Goal: Task Accomplishment & Management: Manage account settings

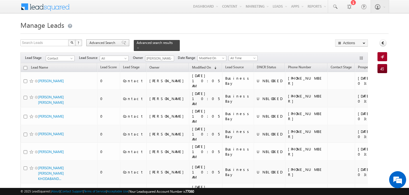
click at [110, 46] on div "Advanced Search" at bounding box center [107, 42] width 43 height 7
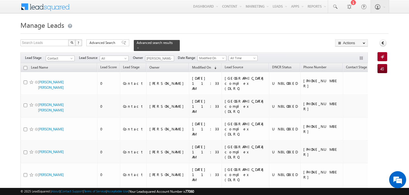
click at [197, 25] on h1 "Manage Leads" at bounding box center [204, 24] width 368 height 11
click at [62, 59] on span "Contact" at bounding box center [59, 58] width 27 height 5
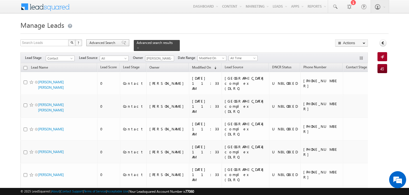
click at [107, 43] on span "Advanced Search" at bounding box center [103, 42] width 28 height 5
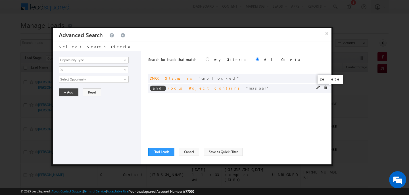
click at [325, 87] on span at bounding box center [325, 88] width 4 height 4
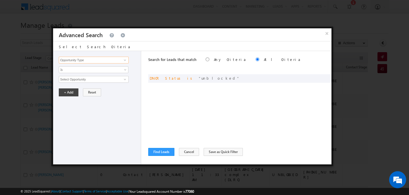
click at [112, 61] on input "Opportunity Type" at bounding box center [94, 60] width 70 height 7
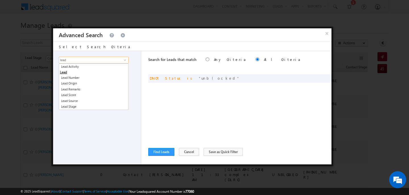
type input "lead"
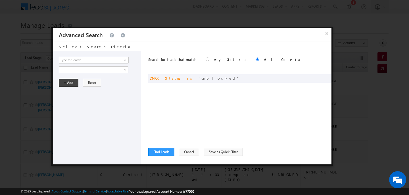
click at [107, 130] on div "Opportunity Type Lead Activity Task Sales Group Prospect Id Address 1 Address 2…" at bounding box center [97, 108] width 88 height 114
click at [328, 33] on button "×" at bounding box center [326, 33] width 9 height 10
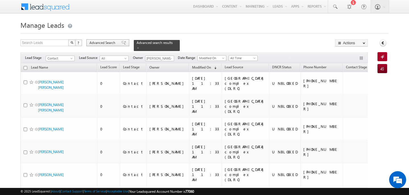
click at [98, 42] on span "Advanced Search" at bounding box center [103, 42] width 28 height 5
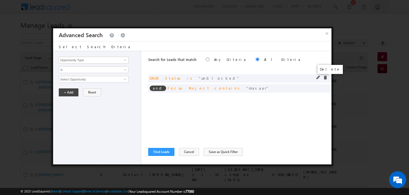
click at [326, 77] on span at bounding box center [325, 78] width 4 height 4
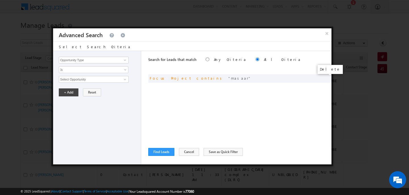
click at [0, 0] on span at bounding box center [0, 0] width 0 height 0
click at [71, 61] on input "Opportunity Type" at bounding box center [94, 60] width 70 height 7
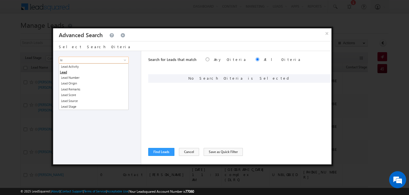
type input "l"
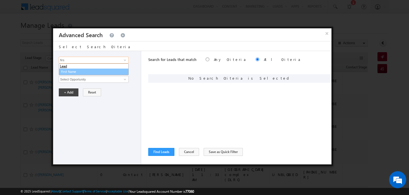
click at [65, 73] on link "First Name" at bounding box center [94, 72] width 70 height 7
type input "First Name"
click at [65, 73] on link "Is" at bounding box center [94, 69] width 70 height 7
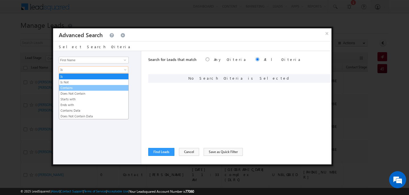
click at [70, 88] on link "Contains" at bounding box center [93, 88] width 69 height 5
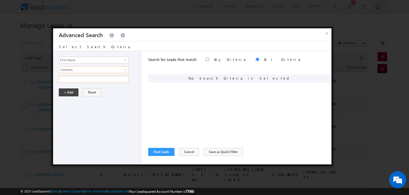
click at [70, 82] on input "text" at bounding box center [94, 79] width 70 height 7
type input "pandey"
click at [68, 95] on button "+ Add" at bounding box center [69, 93] width 20 height 8
click at [88, 61] on input "Opportunity Type" at bounding box center [94, 60] width 70 height 7
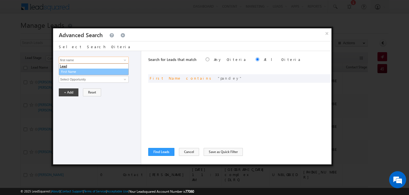
click at [82, 73] on link "First Name" at bounding box center [94, 72] width 70 height 7
type input "First Name"
click at [76, 68] on span "Is" at bounding box center [90, 69] width 62 height 5
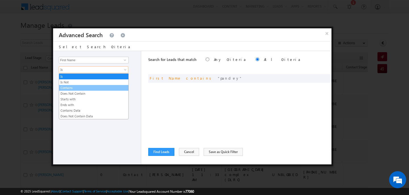
click at [72, 88] on link "Contains" at bounding box center [93, 88] width 69 height 5
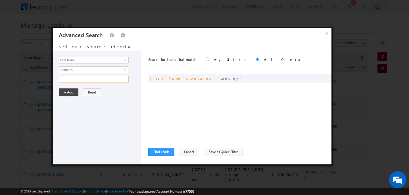
click at [71, 80] on input "text" at bounding box center [94, 79] width 70 height 7
type input "dubey"
click at [66, 93] on button "+ Add" at bounding box center [69, 93] width 20 height 8
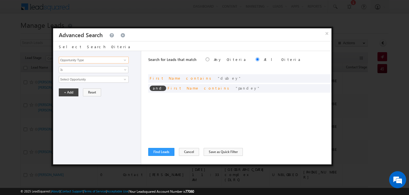
click at [79, 60] on input "Opportunity Type" at bounding box center [94, 60] width 70 height 7
click at [75, 73] on link "First Name" at bounding box center [94, 72] width 70 height 7
type input "First Name"
click at [75, 73] on link "Is" at bounding box center [94, 69] width 70 height 7
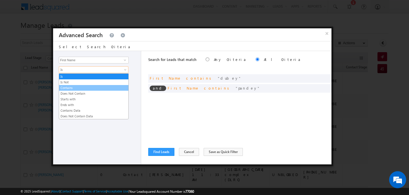
click at [74, 87] on link "Contains" at bounding box center [93, 88] width 69 height 5
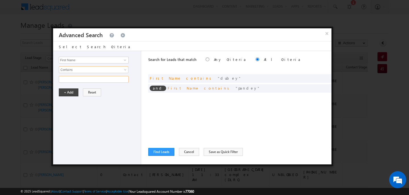
click at [72, 82] on input "text" at bounding box center [94, 79] width 70 height 7
type input "singh"
click at [69, 91] on button "+ Add" at bounding box center [69, 93] width 20 height 8
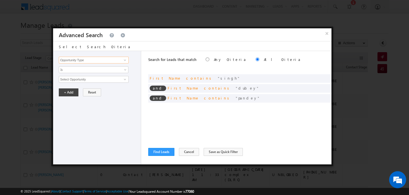
click at [70, 62] on input "Opportunity Type" at bounding box center [94, 60] width 70 height 7
click at [69, 71] on link "First Name" at bounding box center [94, 72] width 70 height 7
type input "First Name"
click at [69, 71] on span "Is" at bounding box center [90, 69] width 62 height 5
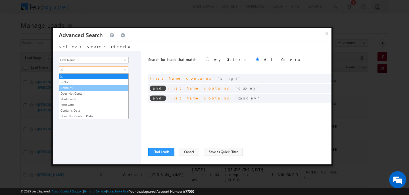
click at [70, 87] on link "Contains" at bounding box center [93, 88] width 69 height 5
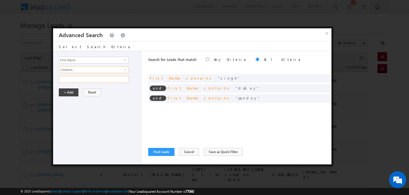
click at [69, 81] on input "text" at bounding box center [94, 79] width 70 height 7
type input "d"
type input "mishra"
click at [67, 92] on button "+ Add" at bounding box center [69, 93] width 20 height 8
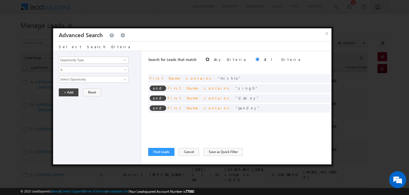
click at [206, 60] on input "radio" at bounding box center [208, 60] width 4 height 4
radio input "true"
click at [74, 63] on input "Opportunity Type" at bounding box center [94, 60] width 70 height 7
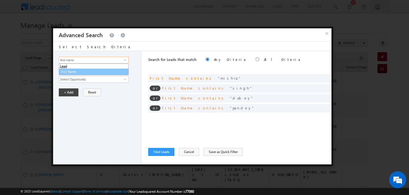
click at [65, 72] on link "First Name" at bounding box center [94, 72] width 70 height 7
type input "First Name"
click at [65, 72] on span "Is" at bounding box center [90, 69] width 62 height 5
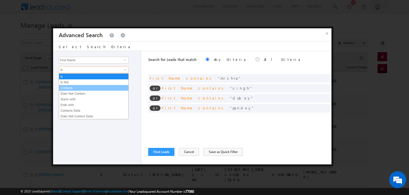
click at [68, 87] on link "Contains" at bounding box center [93, 88] width 69 height 5
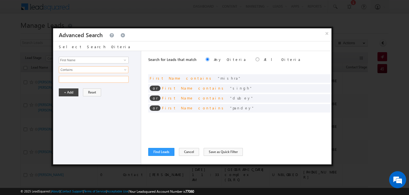
click at [65, 78] on input "text" at bounding box center [94, 79] width 70 height 7
type input "tripathi"
click at [63, 91] on button "+ Add" at bounding box center [69, 93] width 20 height 8
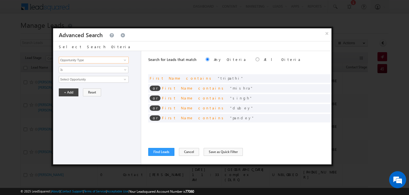
click at [93, 63] on input "Opportunity Type" at bounding box center [94, 60] width 70 height 7
click at [87, 73] on link "First Name" at bounding box center [94, 72] width 70 height 7
type input "First Name"
click at [87, 73] on link "Is" at bounding box center [94, 69] width 70 height 7
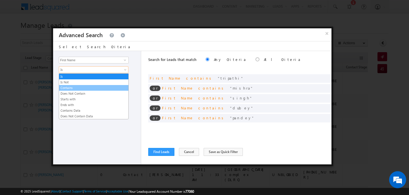
click at [81, 87] on link "Contains" at bounding box center [93, 88] width 69 height 5
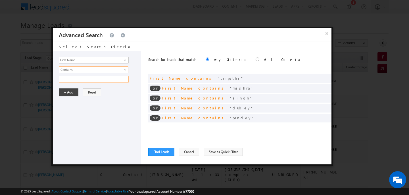
click at [78, 79] on input "text" at bounding box center [94, 79] width 70 height 7
type input "tiwari"
click at [70, 90] on button "+ Add" at bounding box center [69, 93] width 20 height 8
click at [77, 57] on input "Opportunity Type" at bounding box center [94, 60] width 70 height 7
click at [75, 70] on link "First Name" at bounding box center [94, 72] width 70 height 7
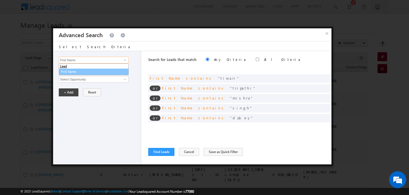
type input "First Name"
click at [75, 70] on span "Is" at bounding box center [90, 69] width 62 height 5
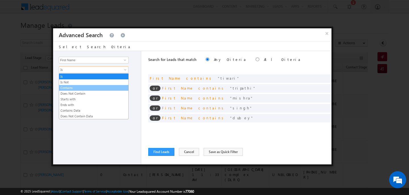
click at [76, 89] on link "Contains" at bounding box center [93, 88] width 69 height 5
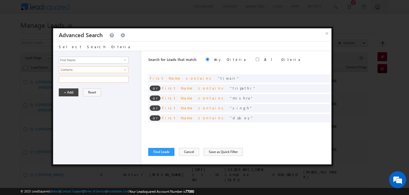
click at [72, 81] on input "text" at bounding box center [94, 79] width 70 height 7
type input "tiwary"
click at [72, 94] on button "+ Add" at bounding box center [69, 93] width 20 height 8
click at [75, 62] on input "Opportunity Type" at bounding box center [94, 60] width 70 height 7
click at [74, 69] on link "First Name" at bounding box center [94, 72] width 70 height 7
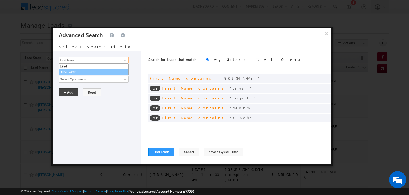
type input "First Name"
click at [74, 69] on span "Is" at bounding box center [90, 69] width 62 height 5
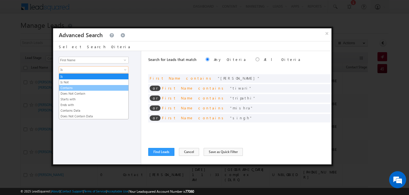
click at [76, 86] on link "Contains" at bounding box center [93, 88] width 69 height 5
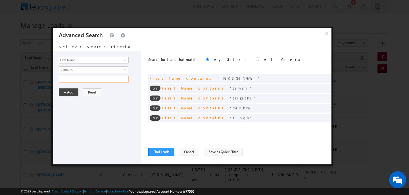
click at [74, 80] on input "text" at bounding box center [94, 79] width 70 height 7
type input "u"
type input "yadav"
click at [74, 93] on button "+ Add" at bounding box center [69, 93] width 20 height 8
click at [155, 149] on button "Find Leads" at bounding box center [161, 152] width 26 height 8
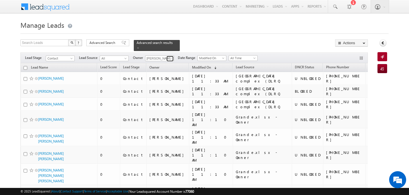
click at [166, 60] on link at bounding box center [169, 59] width 7 height 6
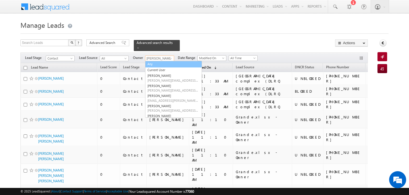
click at [166, 64] on link "Any" at bounding box center [173, 64] width 57 height 7
type input "Any"
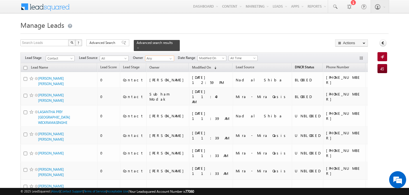
click at [295, 68] on span "DNCR Status" at bounding box center [304, 67] width 19 height 4
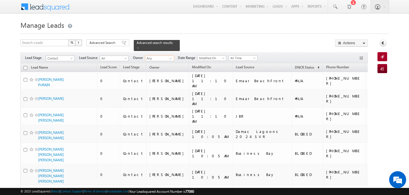
click at [26, 66] on input "checkbox" at bounding box center [26, 68] width 4 height 4
checkbox input "true"
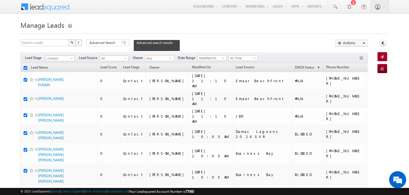
checkbox input "true"
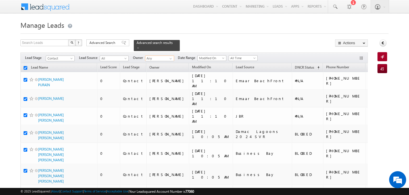
checkbox input "true"
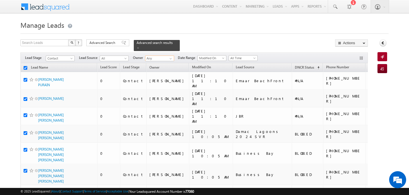
checkbox input "true"
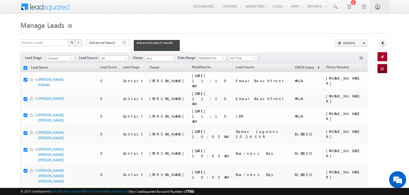
checkbox input "true"
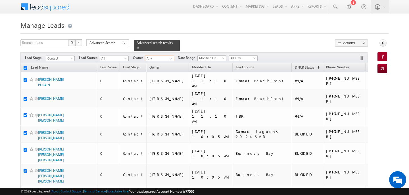
checkbox input "true"
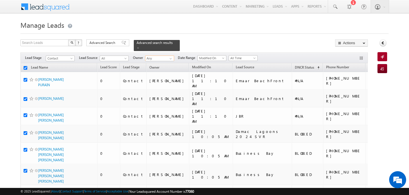
checkbox input "true"
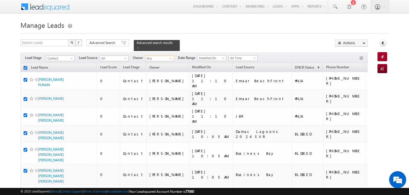
checkbox input "true"
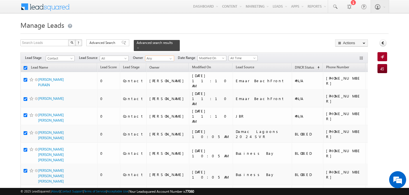
checkbox input "true"
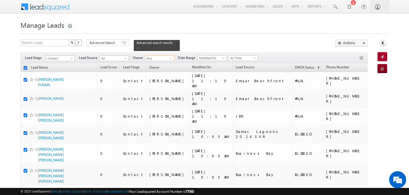
checkbox input "true"
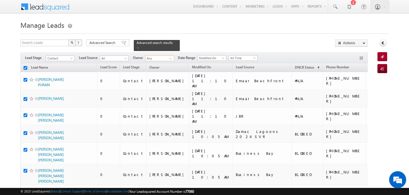
checkbox input "true"
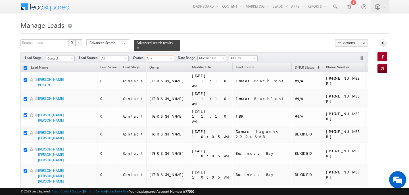
checkbox input "true"
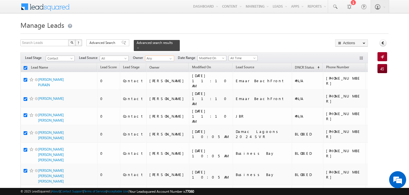
checkbox input "true"
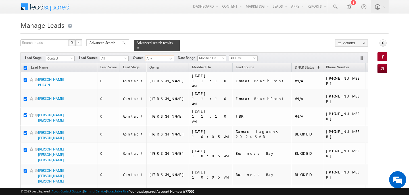
checkbox input "true"
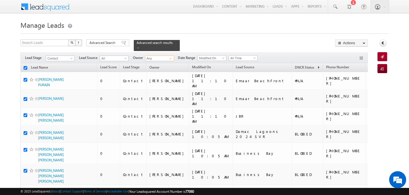
checkbox input "true"
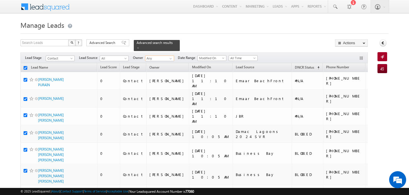
checkbox input "true"
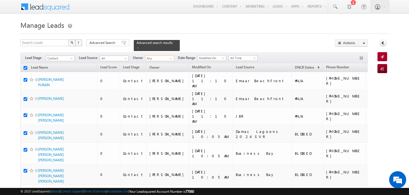
checkbox input "true"
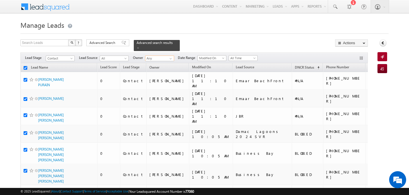
checkbox input "true"
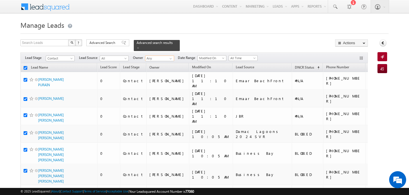
checkbox input "true"
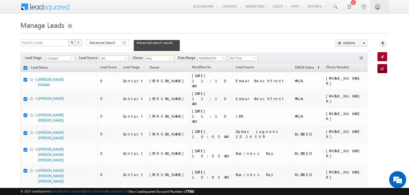
checkbox input "true"
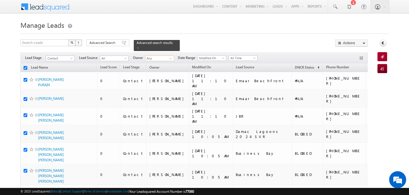
checkbox input "true"
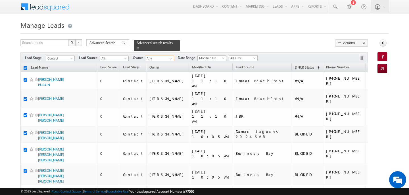
checkbox input "true"
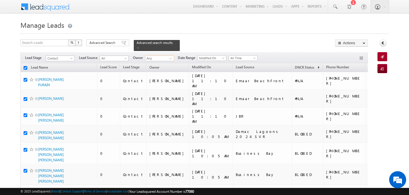
checkbox input "true"
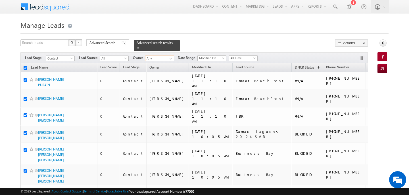
checkbox input "true"
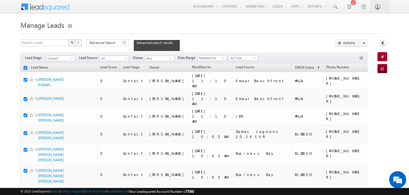
checkbox input "true"
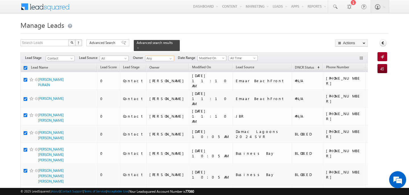
checkbox input "true"
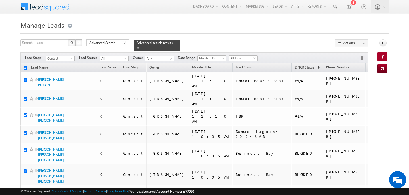
checkbox input "true"
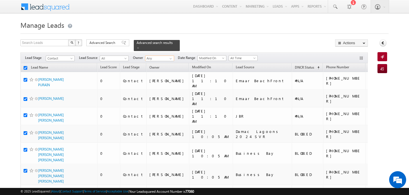
checkbox input "true"
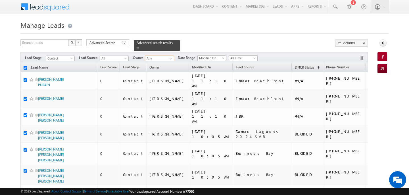
checkbox input "true"
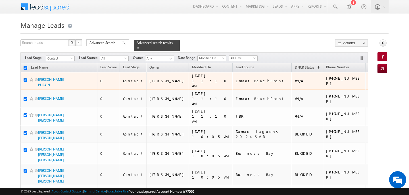
click at [25, 79] on input "checkbox" at bounding box center [26, 80] width 4 height 4
checkbox input "false"
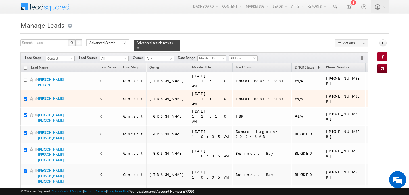
click at [25, 97] on input "checkbox" at bounding box center [26, 99] width 4 height 4
checkbox input "false"
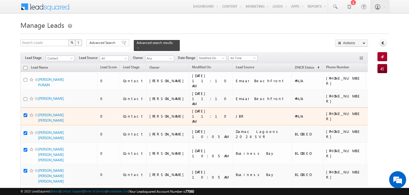
click at [25, 114] on input "checkbox" at bounding box center [26, 116] width 4 height 4
checkbox input "false"
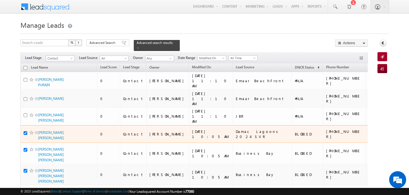
click at [26, 132] on input "checkbox" at bounding box center [26, 134] width 4 height 4
checkbox input "false"
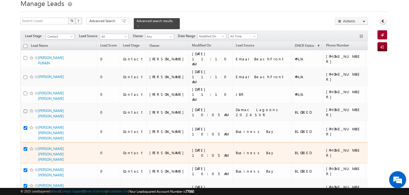
scroll to position [23, 0]
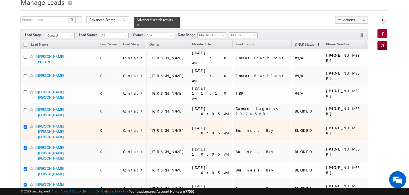
click at [26, 125] on input "checkbox" at bounding box center [26, 127] width 4 height 4
checkbox input "false"
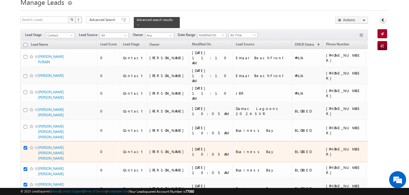
click at [26, 146] on input "checkbox" at bounding box center [26, 148] width 4 height 4
checkbox input "false"
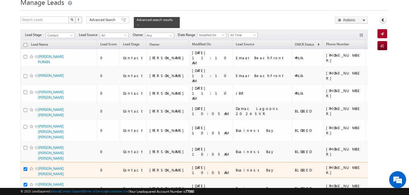
click at [26, 166] on div at bounding box center [32, 169] width 17 height 6
click at [26, 168] on input "checkbox" at bounding box center [26, 170] width 4 height 4
checkbox input "false"
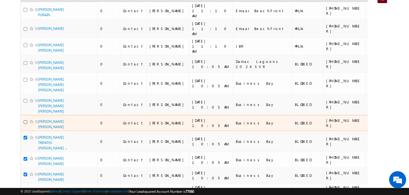
scroll to position [78, 0]
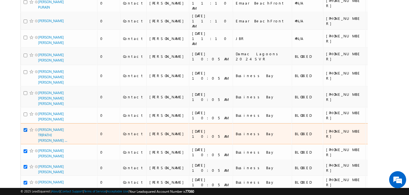
click at [26, 128] on input "checkbox" at bounding box center [26, 130] width 4 height 4
checkbox input "false"
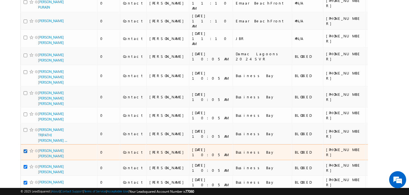
click at [25, 150] on input "checkbox" at bounding box center [26, 152] width 4 height 4
checkbox input "false"
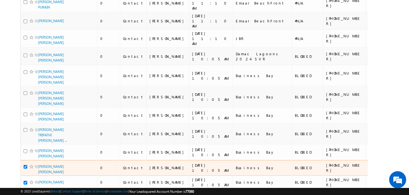
click at [25, 165] on input "checkbox" at bounding box center [26, 167] width 4 height 4
checkbox input "false"
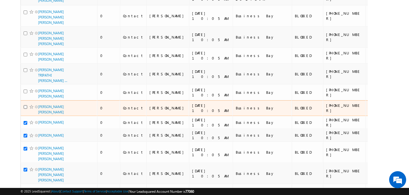
scroll to position [141, 0]
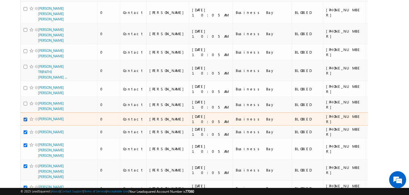
click at [26, 118] on input "checkbox" at bounding box center [26, 120] width 4 height 4
checkbox input "false"
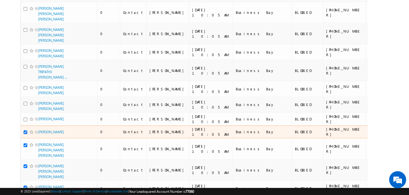
click at [26, 131] on input "checkbox" at bounding box center [26, 133] width 4 height 4
checkbox input "false"
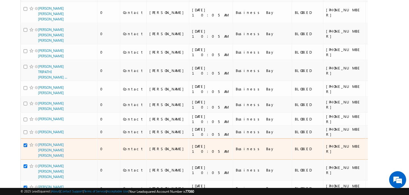
click at [26, 144] on input "checkbox" at bounding box center [26, 146] width 4 height 4
checkbox input "false"
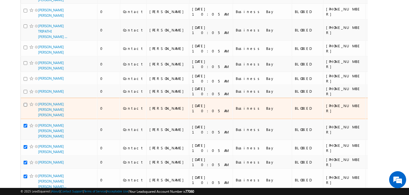
scroll to position [186, 0]
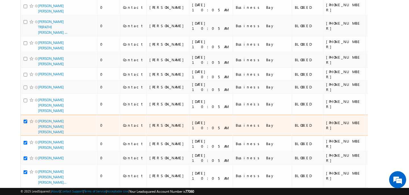
click at [26, 120] on input "checkbox" at bounding box center [26, 122] width 4 height 4
checkbox input "false"
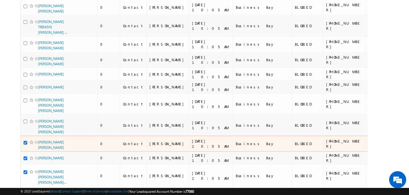
click at [26, 141] on input "checkbox" at bounding box center [26, 143] width 4 height 4
checkbox input "false"
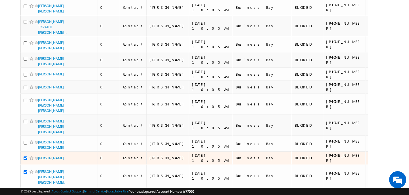
click at [26, 157] on input "checkbox" at bounding box center [26, 159] width 4 height 4
checkbox input "false"
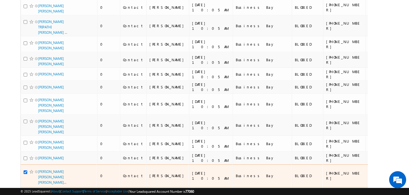
click at [26, 171] on input "checkbox" at bounding box center [26, 173] width 4 height 4
checkbox input "false"
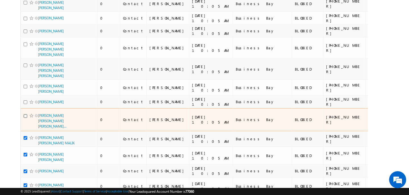
scroll to position [243, 0]
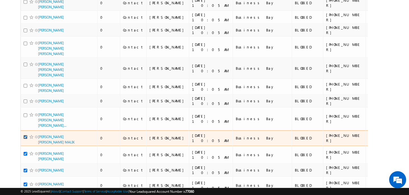
click at [26, 135] on input "checkbox" at bounding box center [26, 137] width 4 height 4
checkbox input "false"
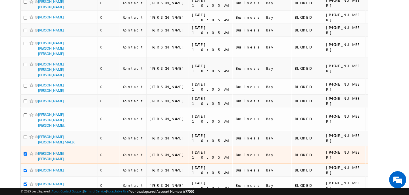
click at [26, 152] on input "checkbox" at bounding box center [26, 154] width 4 height 4
checkbox input "false"
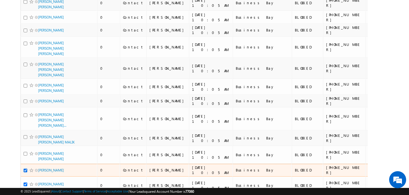
click at [26, 169] on input "checkbox" at bounding box center [26, 171] width 4 height 4
checkbox input "false"
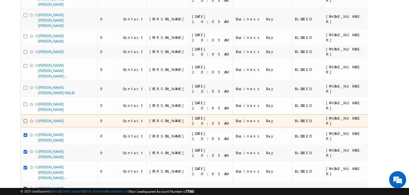
scroll to position [293, 0]
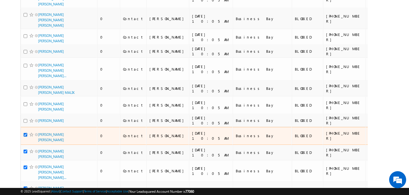
click at [26, 133] on input "checkbox" at bounding box center [26, 135] width 4 height 4
checkbox input "false"
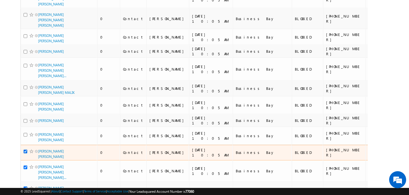
click at [26, 150] on input "checkbox" at bounding box center [26, 152] width 4 height 4
checkbox input "false"
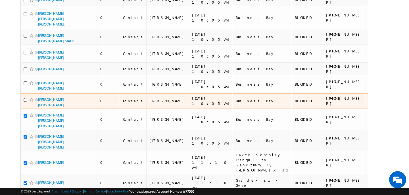
scroll to position [351, 0]
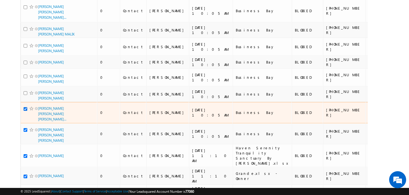
click at [25, 107] on input "checkbox" at bounding box center [26, 109] width 4 height 4
checkbox input "false"
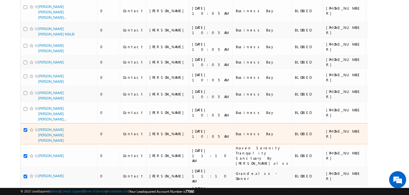
click at [26, 128] on input "checkbox" at bounding box center [26, 130] width 4 height 4
checkbox input "false"
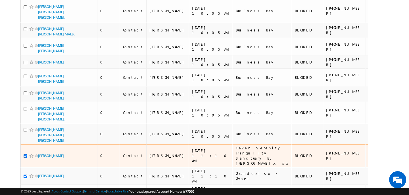
click at [26, 155] on input "checkbox" at bounding box center [26, 157] width 4 height 4
checkbox input "false"
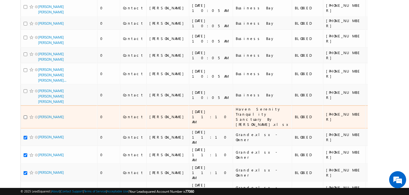
scroll to position [391, 0]
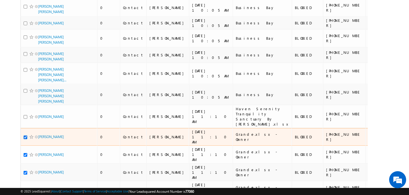
click at [26, 136] on input "checkbox" at bounding box center [26, 138] width 4 height 4
checkbox input "false"
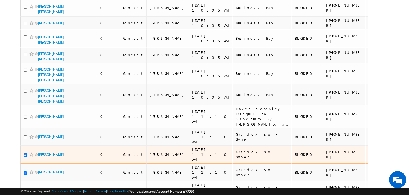
click at [26, 153] on input "checkbox" at bounding box center [26, 155] width 4 height 4
checkbox input "false"
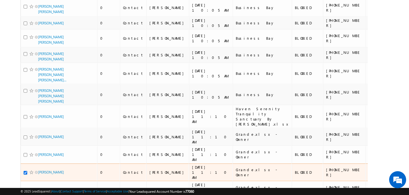
click at [25, 171] on input "checkbox" at bounding box center [26, 173] width 4 height 4
checkbox input "false"
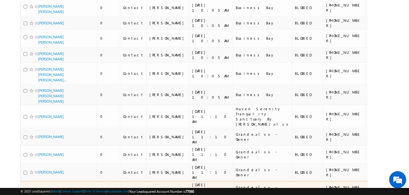
click at [25, 189] on input "checkbox" at bounding box center [26, 191] width 4 height 4
checkbox input "false"
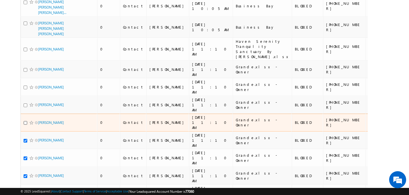
scroll to position [472, 0]
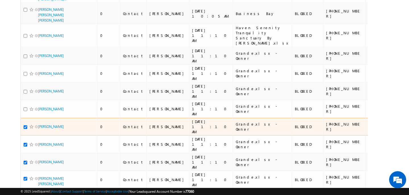
click at [26, 126] on input "checkbox" at bounding box center [26, 128] width 4 height 4
checkbox input "false"
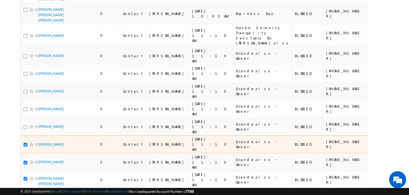
click at [26, 143] on input "checkbox" at bounding box center [26, 145] width 4 height 4
checkbox input "false"
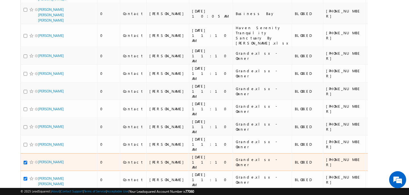
click at [25, 161] on input "checkbox" at bounding box center [26, 163] width 4 height 4
checkbox input "false"
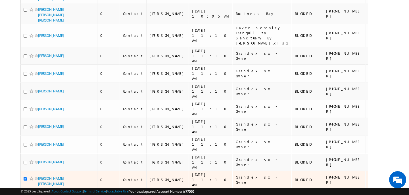
click at [26, 177] on input "checkbox" at bounding box center [26, 179] width 4 height 4
checkbox input "false"
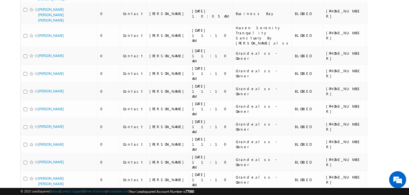
click at [27, 195] on input "checkbox" at bounding box center [26, 197] width 4 height 4
checkbox input "false"
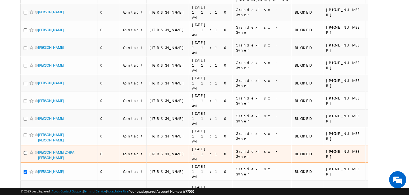
scroll to position [516, 0]
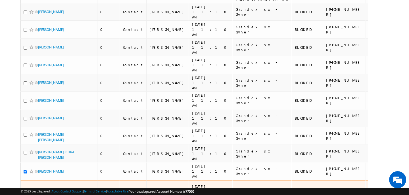
click at [26, 189] on input "checkbox" at bounding box center [26, 191] width 4 height 4
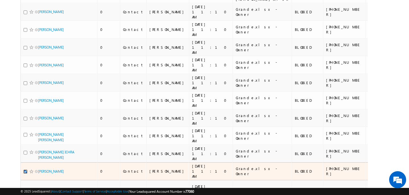
click at [27, 170] on input "checkbox" at bounding box center [26, 172] width 4 height 4
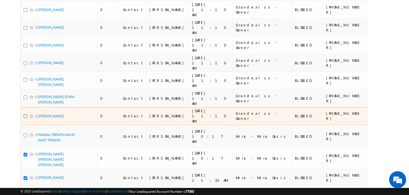
scroll to position [573, 0]
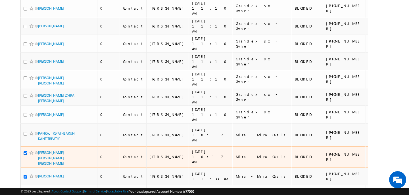
click at [26, 152] on input "checkbox" at bounding box center [26, 154] width 4 height 4
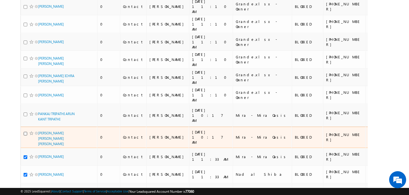
scroll to position [599, 0]
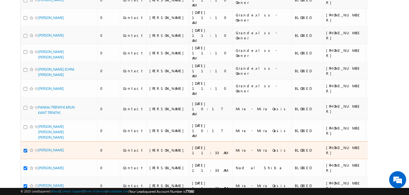
click at [26, 149] on input "checkbox" at bounding box center [26, 151] width 4 height 4
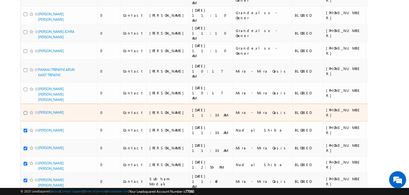
scroll to position [637, 0]
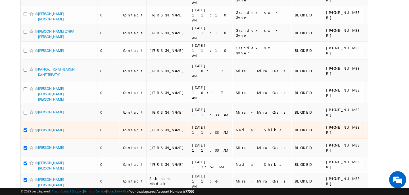
click at [26, 129] on input "checkbox" at bounding box center [26, 131] width 4 height 4
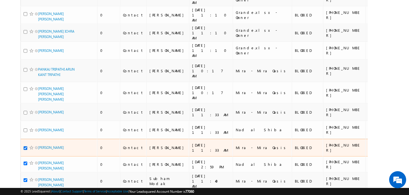
click at [25, 147] on input "checkbox" at bounding box center [26, 149] width 4 height 4
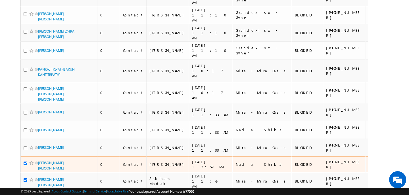
click at [27, 162] on input "checkbox" at bounding box center [26, 164] width 4 height 4
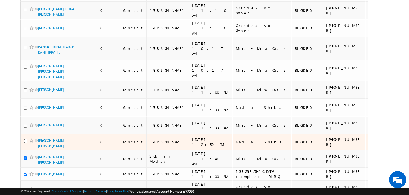
scroll to position [664, 0]
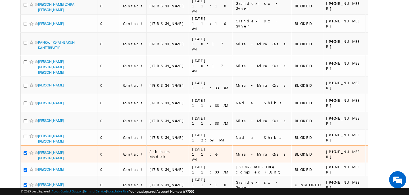
click at [25, 152] on input "checkbox" at bounding box center [26, 154] width 4 height 4
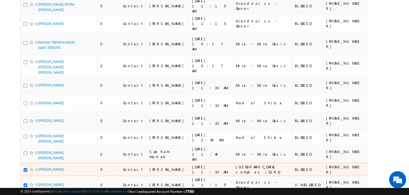
click at [26, 168] on input "checkbox" at bounding box center [26, 170] width 4 height 4
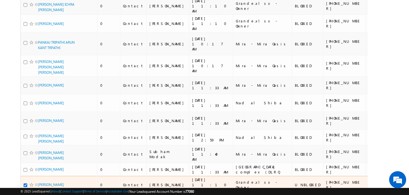
click at [25, 184] on input "checkbox" at bounding box center [26, 186] width 4 height 4
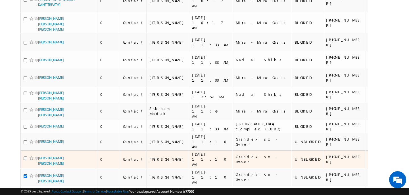
scroll to position [716, 0]
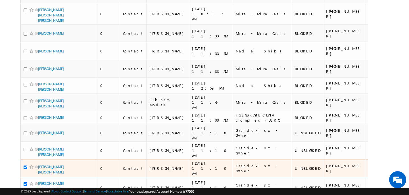
click at [26, 166] on input "checkbox" at bounding box center [26, 168] width 4 height 4
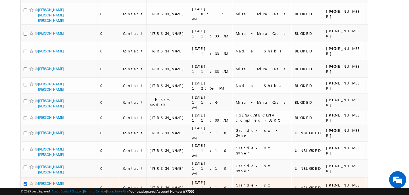
click at [26, 183] on input "checkbox" at bounding box center [26, 185] width 4 height 4
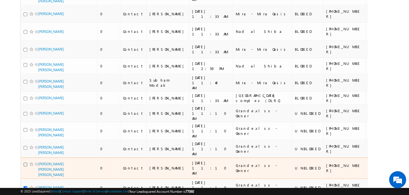
scroll to position [736, 0]
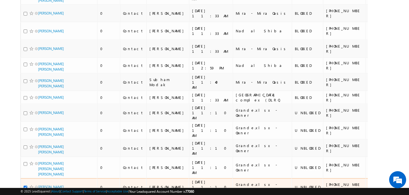
click at [26, 186] on input "checkbox" at bounding box center [26, 188] width 4 height 4
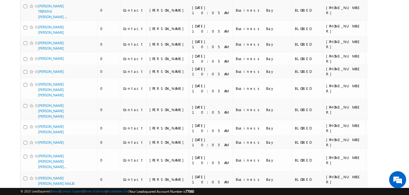
scroll to position [0, 0]
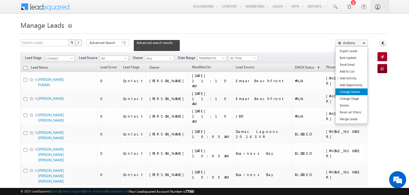
click at [349, 92] on link "Change Owner" at bounding box center [351, 92] width 32 height 7
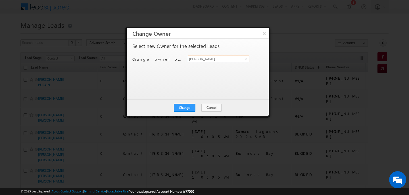
click at [225, 58] on input "[PERSON_NAME]" at bounding box center [219, 59] width 62 height 7
click at [218, 66] on link "Anand Pandey anand.pandey@indglobal.ae" at bounding box center [218, 68] width 61 height 10
click at [189, 107] on button "Change" at bounding box center [185, 108] width 22 height 8
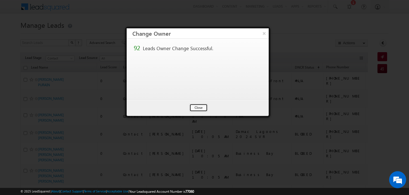
click at [200, 107] on button "Close" at bounding box center [198, 108] width 18 height 8
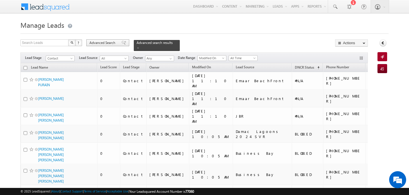
click at [100, 40] on span "Advanced Search" at bounding box center [103, 42] width 28 height 5
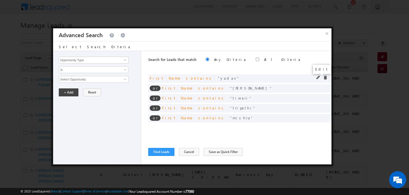
click at [318, 78] on span at bounding box center [318, 78] width 4 height 4
click at [86, 80] on input "yadav" at bounding box center [94, 79] width 70 height 7
type input "das"
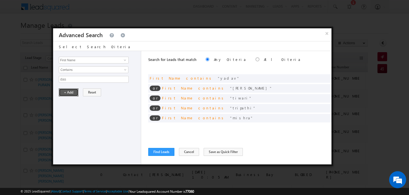
click at [70, 93] on button "+ Add" at bounding box center [69, 93] width 20 height 8
click at [318, 88] on span at bounding box center [318, 88] width 4 height 4
click at [95, 78] on input "tiwary" at bounding box center [94, 79] width 70 height 7
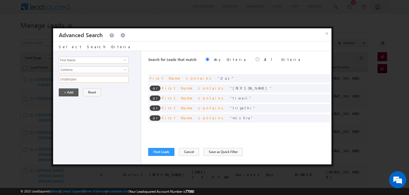
type input "chatterjee"
click at [73, 89] on button "+ Add" at bounding box center [69, 93] width 20 height 8
click at [318, 97] on span at bounding box center [318, 98] width 4 height 4
click at [75, 79] on input "tiwari" at bounding box center [94, 79] width 70 height 7
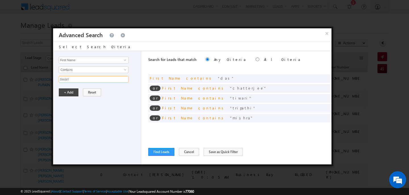
click at [75, 79] on input "tiwari" at bounding box center [94, 79] width 70 height 7
type input "[PERSON_NAME]"
click at [73, 90] on button "+ Add" at bounding box center [69, 93] width 20 height 8
click at [319, 108] on span at bounding box center [318, 108] width 4 height 4
click at [84, 80] on input "tripathi" at bounding box center [94, 79] width 70 height 7
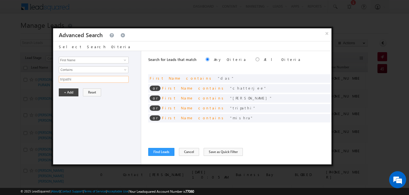
click at [84, 80] on input "tripathi" at bounding box center [94, 79] width 70 height 7
type input "[PERSON_NAME]"
click at [68, 94] on button "+ Add" at bounding box center [69, 93] width 20 height 8
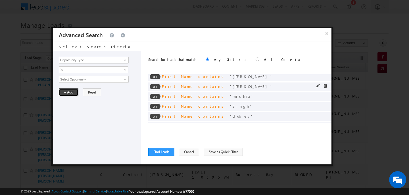
scroll to position [22, 0]
click at [318, 94] on span at bounding box center [318, 95] width 4 height 4
click at [78, 78] on input "mishra" at bounding box center [94, 79] width 70 height 7
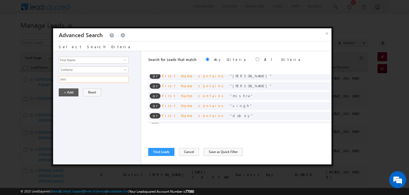
type input "sen"
click at [65, 92] on button "+ Add" at bounding box center [69, 93] width 20 height 8
click at [317, 105] on span at bounding box center [318, 105] width 4 height 4
click at [111, 78] on input "singh" at bounding box center [94, 79] width 70 height 7
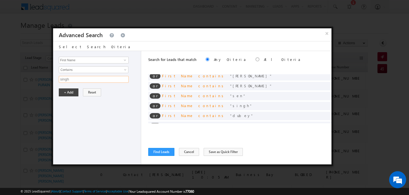
click at [111, 78] on input "singh" at bounding box center [94, 79] width 70 height 7
type input "sengupta"
click at [70, 91] on button "+ Add" at bounding box center [69, 93] width 20 height 8
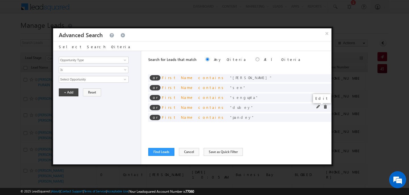
click at [318, 107] on span at bounding box center [318, 107] width 4 height 4
click at [89, 82] on input "dubey" at bounding box center [94, 79] width 70 height 7
type input "[PERSON_NAME]"
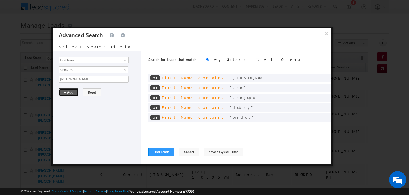
click at [67, 93] on button "+ Add" at bounding box center [69, 93] width 20 height 8
click at [317, 117] on span at bounding box center [318, 117] width 4 height 4
click at [84, 76] on div "Opportunity Type Lead Activity Task Sales Group Prospect Id Address 1 Address 2…" at bounding box center [97, 108] width 88 height 114
click at [83, 77] on input "pandey" at bounding box center [94, 79] width 70 height 7
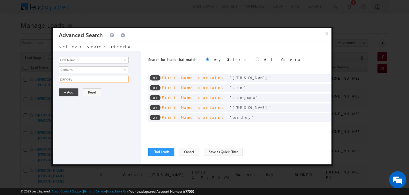
click at [83, 77] on input "pandey" at bounding box center [94, 79] width 70 height 7
type input "ghosh"
click at [70, 91] on button "+ Add" at bounding box center [69, 93] width 20 height 8
click at [105, 58] on input "Opportunity Type" at bounding box center [94, 60] width 70 height 7
click at [94, 71] on link "First Name" at bounding box center [94, 72] width 70 height 7
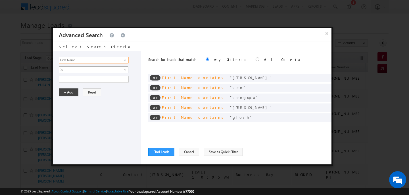
type input "First Name"
click at [94, 71] on span "Is" at bounding box center [90, 69] width 62 height 5
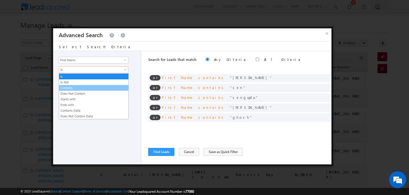
click at [86, 88] on link "Contains" at bounding box center [93, 88] width 69 height 5
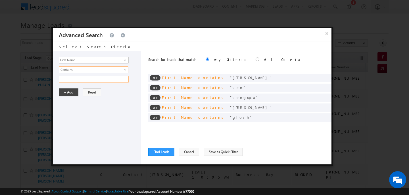
click at [78, 77] on input "text" at bounding box center [94, 79] width 70 height 7
type input "[PERSON_NAME]"
click at [68, 94] on button "+ Add" at bounding box center [69, 93] width 20 height 8
click at [82, 60] on input "Opportunity Type" at bounding box center [94, 60] width 70 height 7
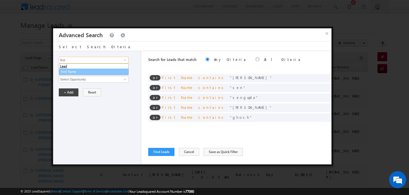
click at [70, 70] on link "First Name" at bounding box center [94, 72] width 70 height 7
type input "First Name"
click at [72, 72] on span "Is" at bounding box center [90, 69] width 62 height 5
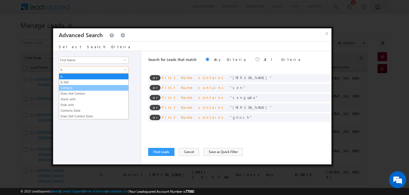
click at [74, 88] on link "Contains" at bounding box center [93, 88] width 69 height 5
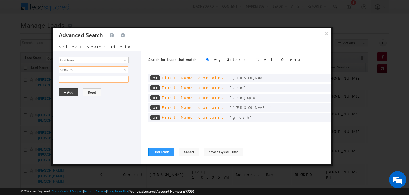
click at [73, 80] on input "text" at bounding box center [94, 79] width 70 height 7
type input "ganguly"
click at [67, 93] on button "+ Add" at bounding box center [69, 93] width 20 height 8
click at [80, 61] on input "Opportunity Type" at bounding box center [94, 60] width 70 height 7
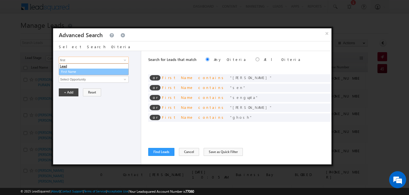
click at [73, 74] on link "First Name" at bounding box center [94, 72] width 70 height 7
type input "First Name"
click at [73, 74] on div "Opportunity Type Lead Activity Task Sales Group Prospect Id Address 1 Address 2…" at bounding box center [97, 108] width 88 height 114
click at [73, 73] on link "Is" at bounding box center [94, 69] width 70 height 7
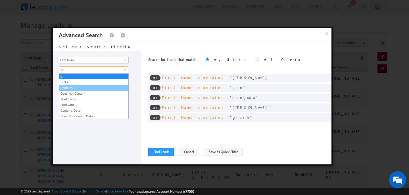
click at [70, 90] on link "Contains" at bounding box center [93, 88] width 69 height 5
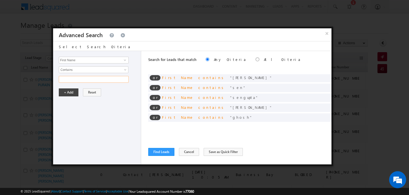
click at [69, 82] on input "text" at bounding box center [94, 79] width 70 height 7
type input "saha"
click at [67, 94] on button "+ Add" at bounding box center [69, 93] width 20 height 8
click at [162, 151] on button "Find Leads" at bounding box center [161, 152] width 26 height 8
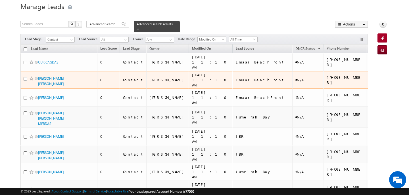
scroll to position [20, 0]
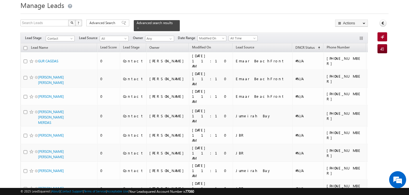
click at [26, 46] on input "checkbox" at bounding box center [26, 48] width 4 height 4
checkbox input "true"
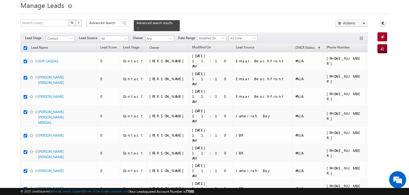
checkbox input "true"
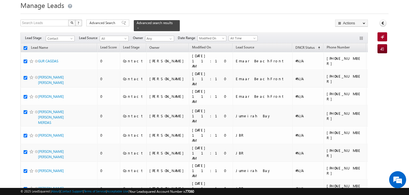
checkbox input "true"
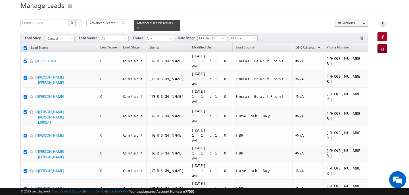
checkbox input "true"
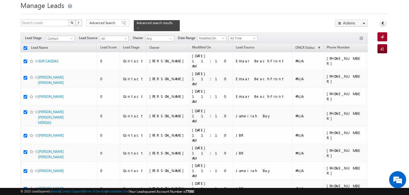
checkbox input "true"
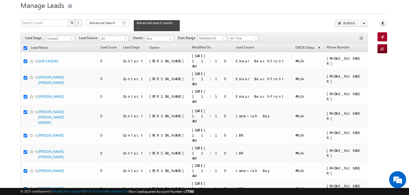
checkbox input "true"
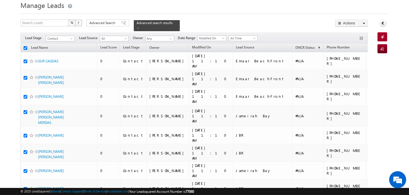
checkbox input "true"
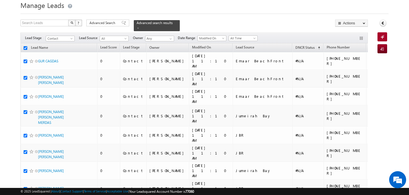
checkbox input "true"
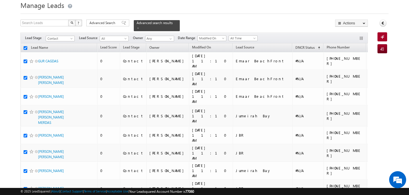
checkbox input "true"
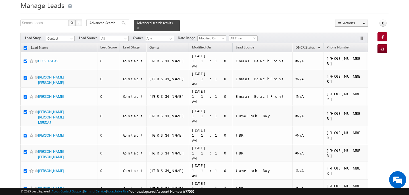
checkbox input "true"
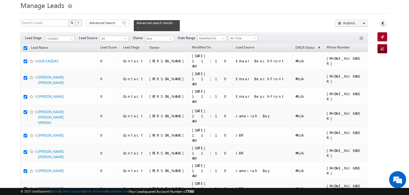
checkbox input "true"
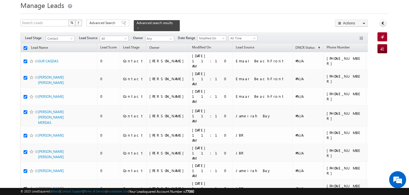
checkbox input "true"
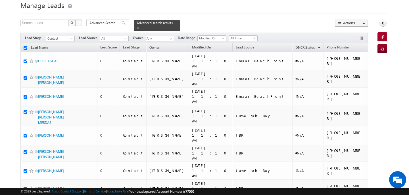
checkbox input "true"
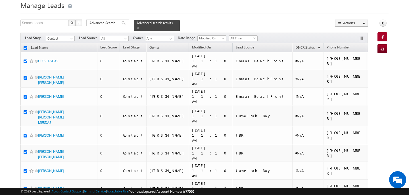
checkbox input "true"
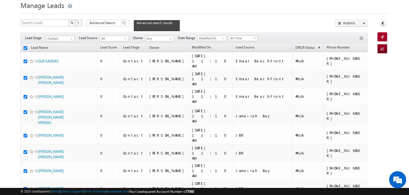
checkbox input "true"
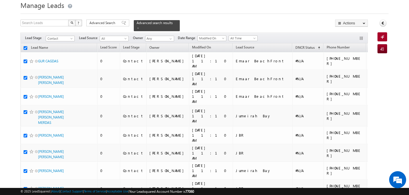
checkbox input "true"
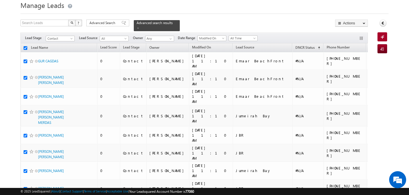
checkbox input "true"
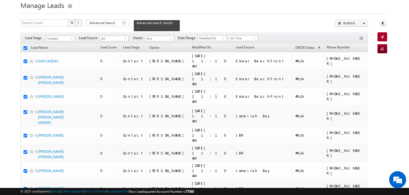
checkbox input "true"
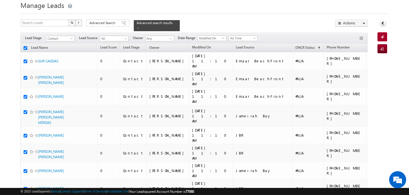
checkbox input "true"
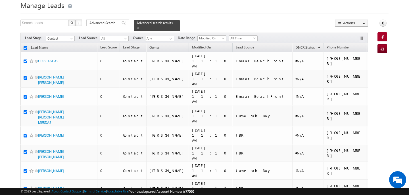
checkbox input "true"
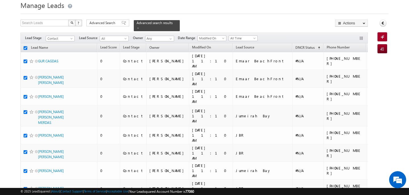
checkbox input "true"
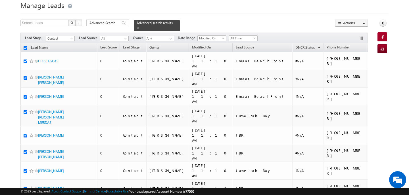
checkbox input "true"
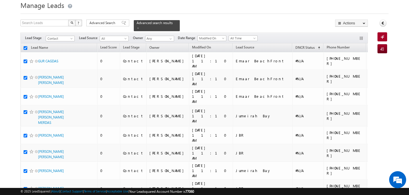
checkbox input "true"
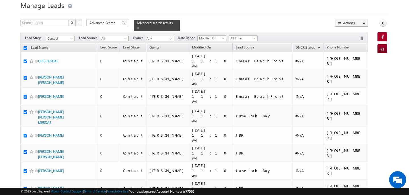
checkbox input "true"
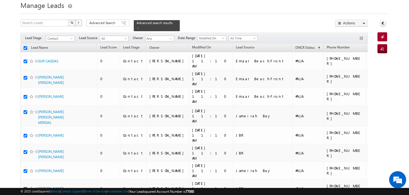
checkbox input "true"
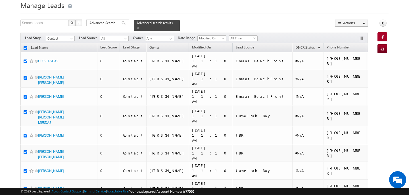
checkbox input "true"
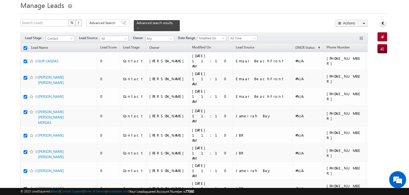
checkbox input "true"
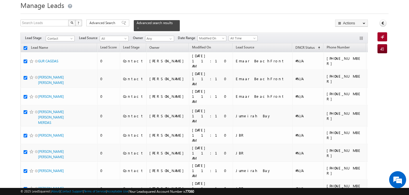
checkbox input "true"
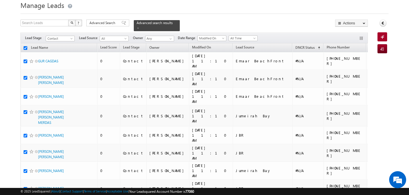
checkbox input "true"
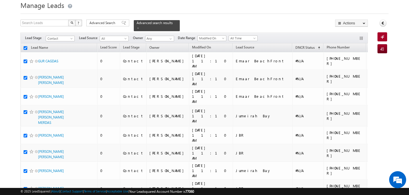
checkbox input "true"
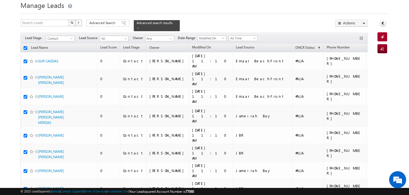
checkbox input "true"
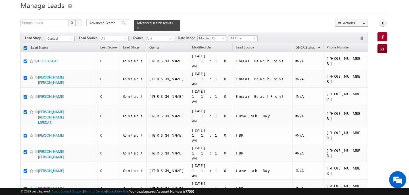
checkbox input "true"
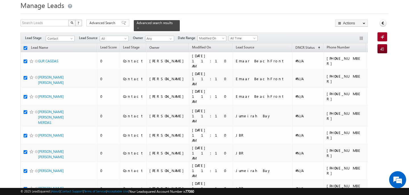
checkbox input "true"
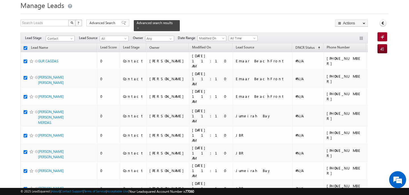
checkbox input "true"
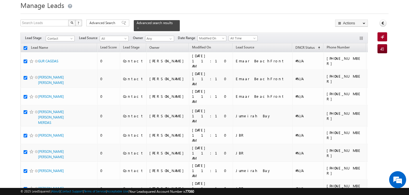
checkbox input "true"
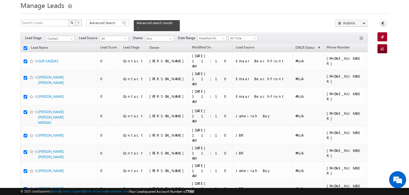
checkbox input "true"
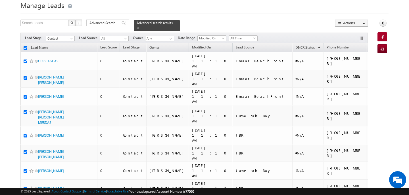
checkbox input "true"
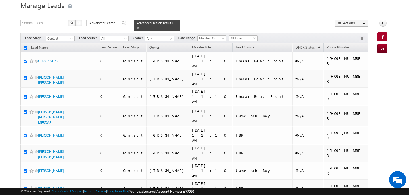
checkbox input "true"
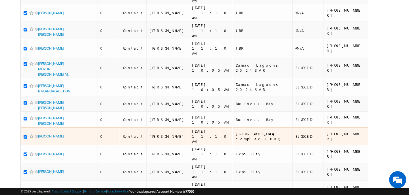
scroll to position [213, 0]
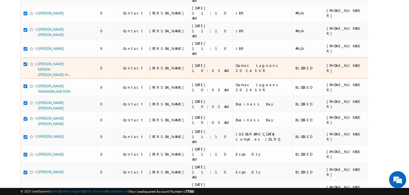
click at [26, 62] on input "checkbox" at bounding box center [26, 64] width 4 height 4
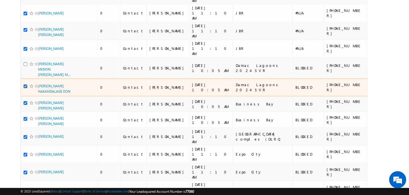
click at [26, 85] on input "checkbox" at bounding box center [26, 87] width 4 height 4
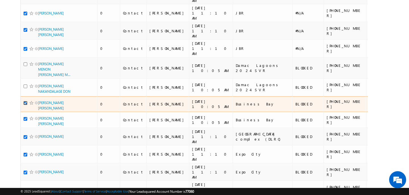
click at [26, 101] on input "checkbox" at bounding box center [26, 103] width 4 height 4
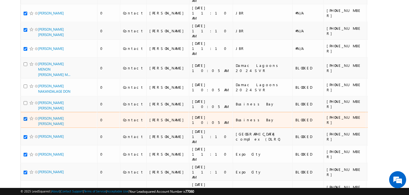
click at [25, 117] on input "checkbox" at bounding box center [26, 119] width 4 height 4
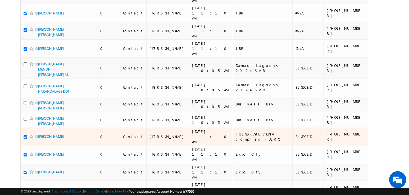
click at [25, 135] on input "checkbox" at bounding box center [26, 137] width 4 height 4
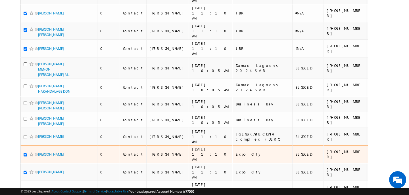
click at [25, 153] on input "checkbox" at bounding box center [26, 155] width 4 height 4
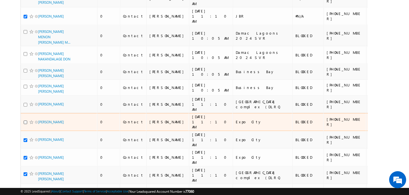
scroll to position [247, 0]
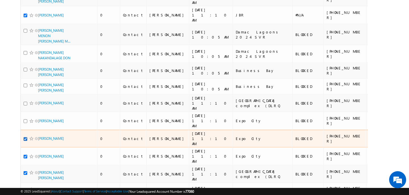
click at [25, 137] on input "checkbox" at bounding box center [26, 139] width 4 height 4
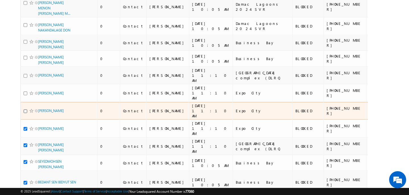
scroll to position [279, 0]
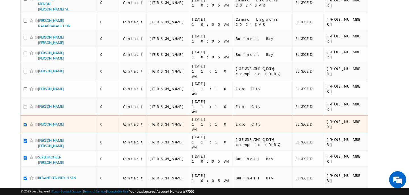
click at [26, 123] on input "checkbox" at bounding box center [26, 125] width 4 height 4
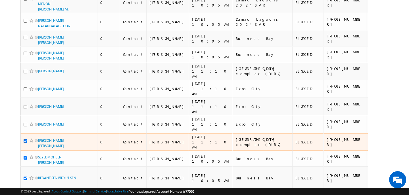
click at [27, 139] on input "checkbox" at bounding box center [26, 141] width 4 height 4
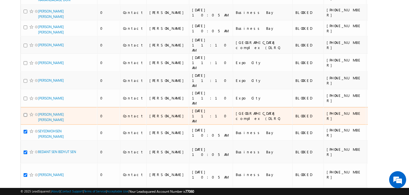
scroll to position [307, 0]
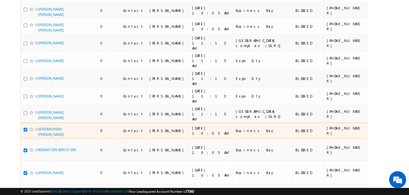
click at [26, 128] on input "checkbox" at bounding box center [26, 130] width 4 height 4
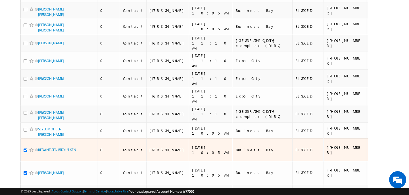
click at [24, 149] on input "checkbox" at bounding box center [26, 151] width 4 height 4
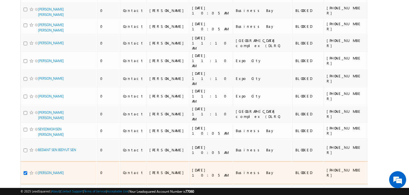
click at [26, 172] on input "checkbox" at bounding box center [26, 174] width 4 height 4
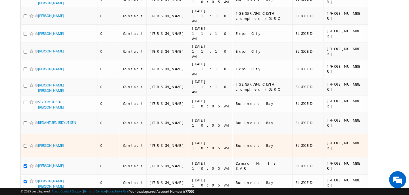
scroll to position [337, 0]
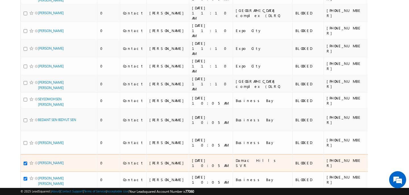
click at [26, 162] on input "checkbox" at bounding box center [26, 164] width 4 height 4
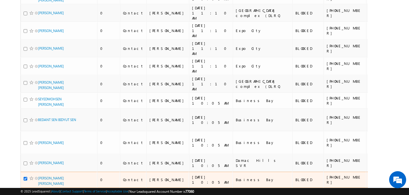
click at [26, 177] on input "checkbox" at bounding box center [26, 179] width 4 height 4
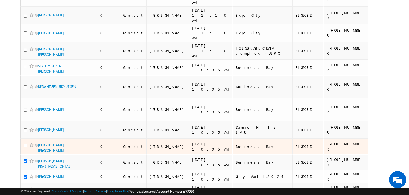
scroll to position [384, 0]
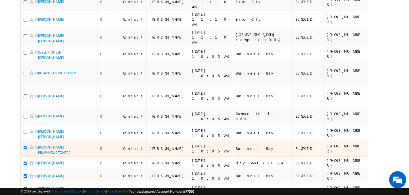
click at [25, 146] on input "checkbox" at bounding box center [26, 148] width 4 height 4
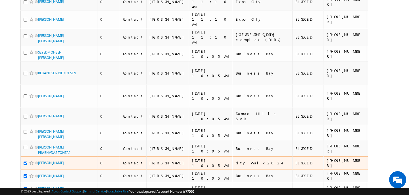
click at [26, 162] on input "checkbox" at bounding box center [26, 164] width 4 height 4
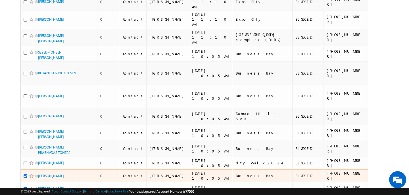
click at [26, 175] on input "checkbox" at bounding box center [26, 177] width 4 height 4
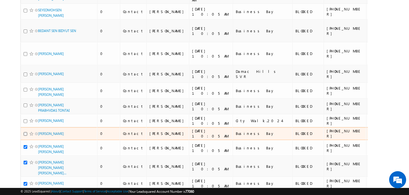
scroll to position [426, 0]
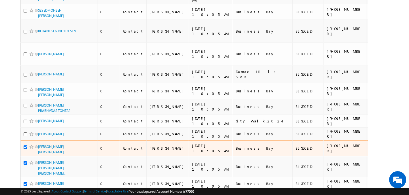
click at [26, 146] on input "checkbox" at bounding box center [26, 148] width 4 height 4
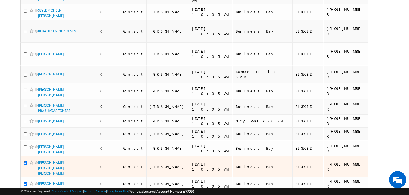
click at [26, 161] on input "checkbox" at bounding box center [26, 163] width 4 height 4
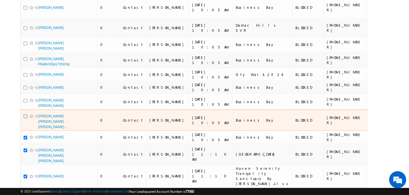
scroll to position [472, 0]
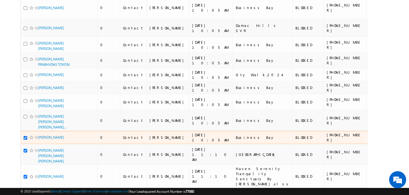
click at [25, 136] on input "checkbox" at bounding box center [26, 138] width 4 height 4
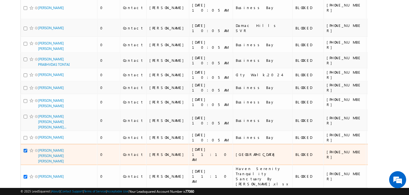
click at [24, 149] on input "checkbox" at bounding box center [26, 151] width 4 height 4
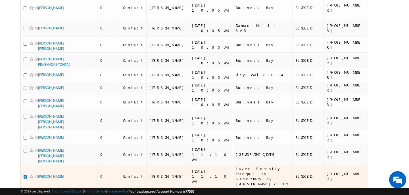
click at [25, 175] on input "checkbox" at bounding box center [26, 177] width 4 height 4
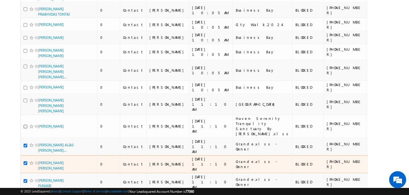
scroll to position [523, 0]
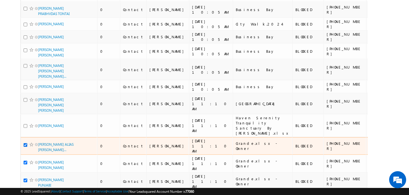
click at [26, 143] on input "checkbox" at bounding box center [26, 145] width 4 height 4
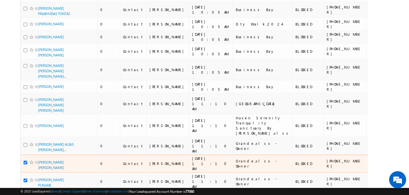
click at [26, 161] on input "checkbox" at bounding box center [26, 163] width 4 height 4
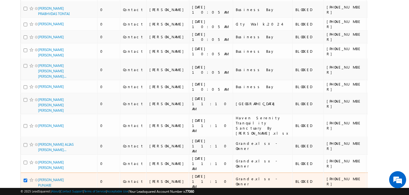
click at [26, 179] on input "checkbox" at bounding box center [26, 181] width 4 height 4
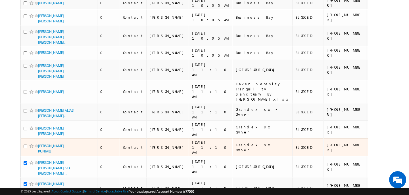
scroll to position [562, 0]
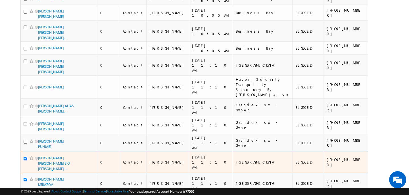
click at [25, 157] on input "checkbox" at bounding box center [26, 159] width 4 height 4
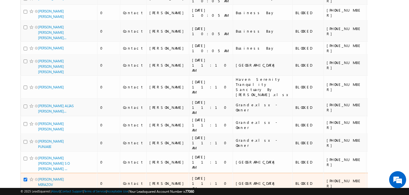
click at [26, 178] on input "checkbox" at bounding box center [26, 180] width 4 height 4
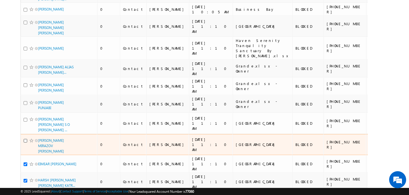
scroll to position [604, 0]
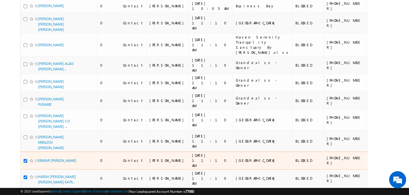
click at [26, 159] on input "checkbox" at bounding box center [26, 161] width 4 height 4
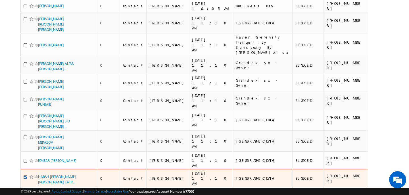
click at [26, 176] on input "checkbox" at bounding box center [26, 178] width 4 height 4
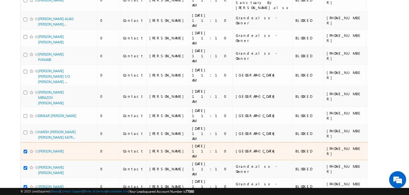
click at [25, 150] on input "checkbox" at bounding box center [26, 152] width 4 height 4
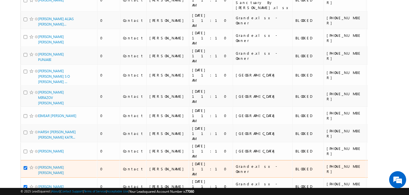
click at [26, 166] on input "checkbox" at bounding box center [26, 168] width 4 height 4
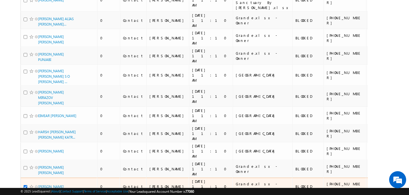
click at [26, 185] on input "checkbox" at bounding box center [26, 187] width 4 height 4
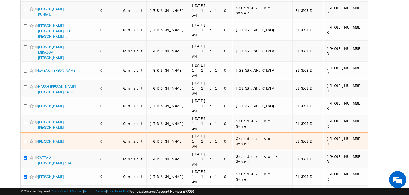
scroll to position [694, 0]
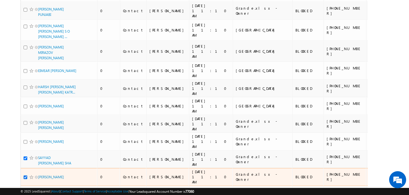
click at [26, 176] on input "checkbox" at bounding box center [26, 178] width 4 height 4
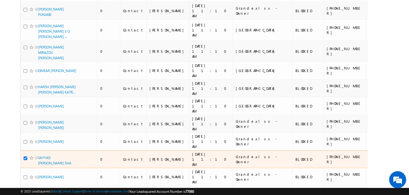
click at [26, 157] on input "checkbox" at bounding box center [26, 159] width 4 height 4
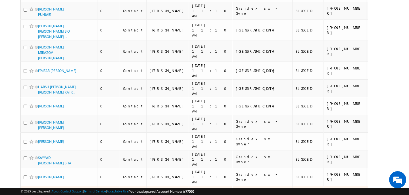
click at [26, 194] on input "checkbox" at bounding box center [26, 196] width 4 height 4
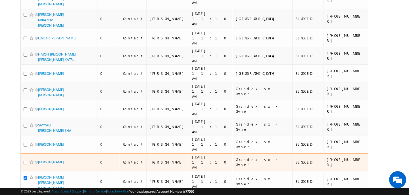
scroll to position [729, 0]
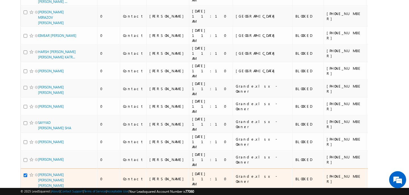
click at [25, 174] on input "checkbox" at bounding box center [26, 176] width 4 height 4
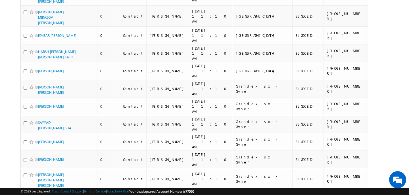
click at [27, 195] on input "checkbox" at bounding box center [26, 198] width 4 height 4
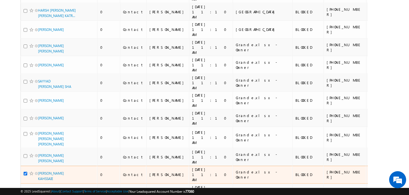
click at [26, 172] on input "checkbox" at bounding box center [26, 174] width 4 height 4
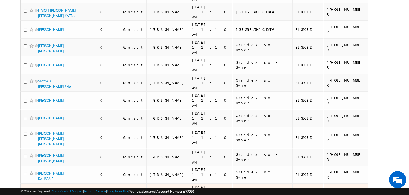
click at [26, 190] on input "checkbox" at bounding box center [26, 192] width 4 height 4
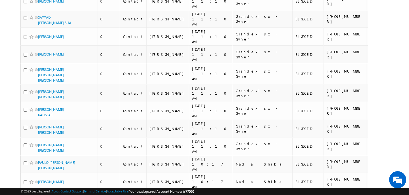
scroll to position [835, 0]
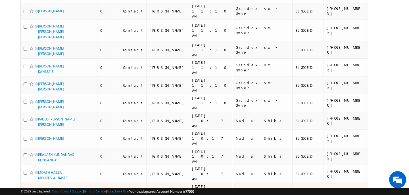
scroll to position [879, 0]
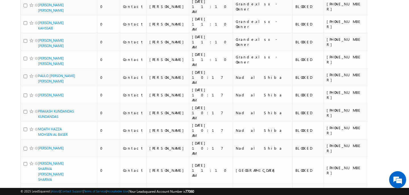
scroll to position [926, 0]
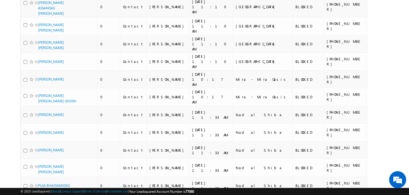
scroll to position [1110, 0]
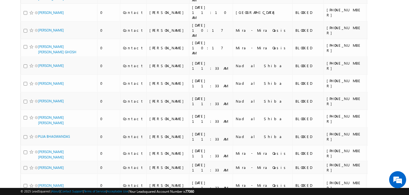
scroll to position [1159, 0]
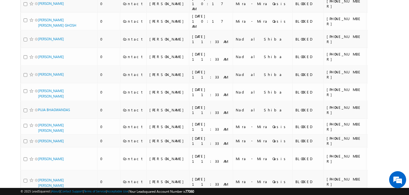
scroll to position [1187, 0]
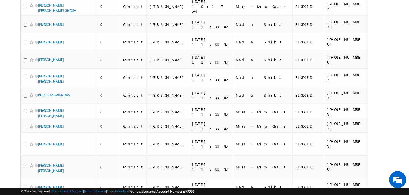
scroll to position [1227, 0]
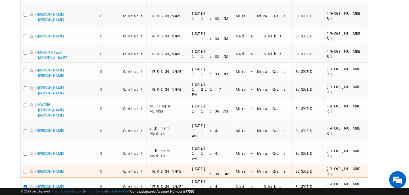
scroll to position [1352, 0]
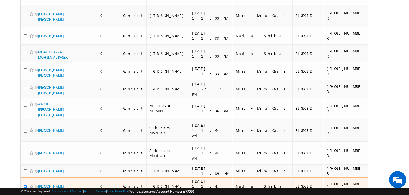
click at [26, 185] on input "checkbox" at bounding box center [26, 187] width 4 height 4
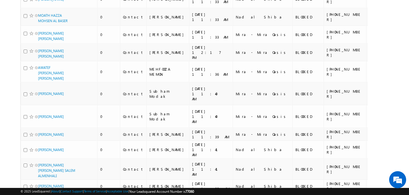
scroll to position [1397, 0]
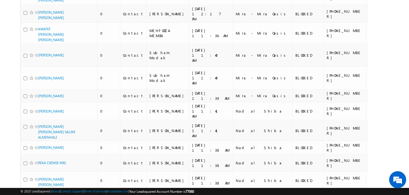
click at [26, 195] on input "checkbox" at bounding box center [26, 197] width 4 height 4
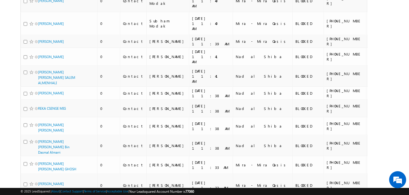
scroll to position [1492, 0]
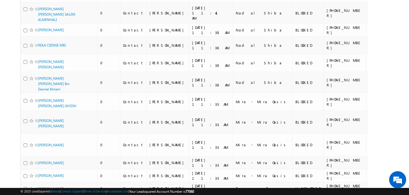
scroll to position [1550, 0]
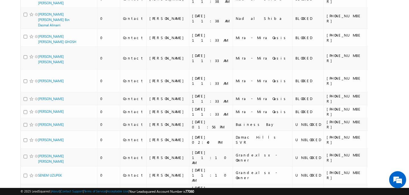
scroll to position [1607, 0]
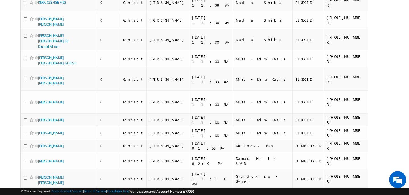
scroll to position [1588, 0]
click at [26, 195] on input "checkbox" at bounding box center [26, 198] width 4 height 4
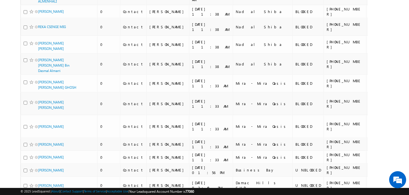
scroll to position [1563, 0]
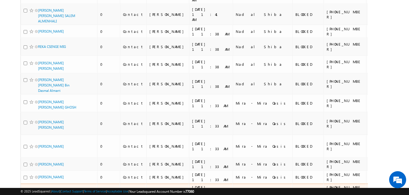
click at [25, 189] on input "checkbox" at bounding box center [26, 191] width 4 height 4
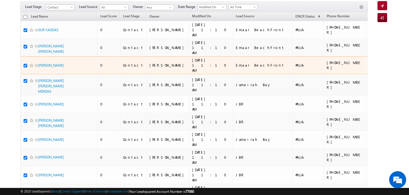
scroll to position [0, 0]
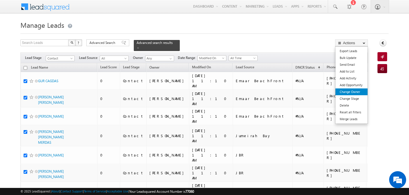
click at [349, 93] on link "Change Owner" at bounding box center [351, 92] width 32 height 7
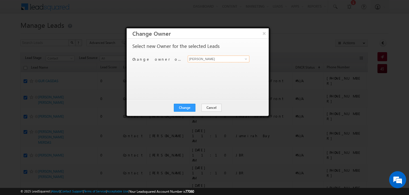
click at [210, 61] on input "[PERSON_NAME]" at bounding box center [219, 59] width 62 height 7
click at [200, 69] on span "[PERSON_NAME][EMAIL_ADDRESS][PERSON_NAME][DOMAIN_NAME]" at bounding box center [215, 70] width 51 height 4
click at [193, 106] on button "Change" at bounding box center [185, 108] width 22 height 8
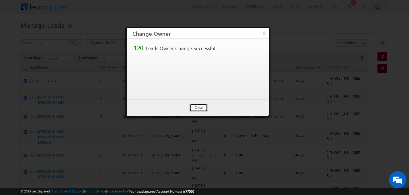
click at [193, 106] on button "Close" at bounding box center [198, 108] width 18 height 8
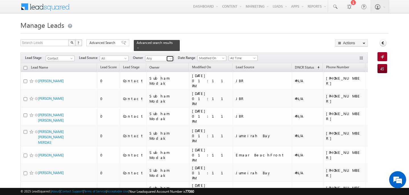
click at [170, 57] on span at bounding box center [170, 59] width 5 height 5
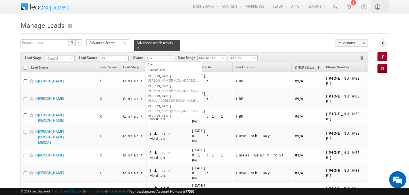
click at [199, 43] on div "Search Leads X ? 295 results found Advanced Search Advanced Search Advanced sea…" at bounding box center [193, 45] width 347 height 12
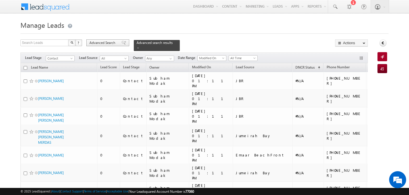
click at [108, 43] on span "Advanced Search" at bounding box center [103, 42] width 28 height 5
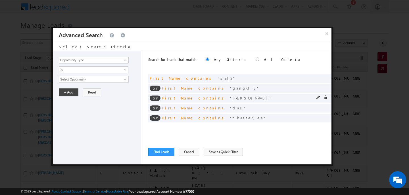
scroll to position [60, 0]
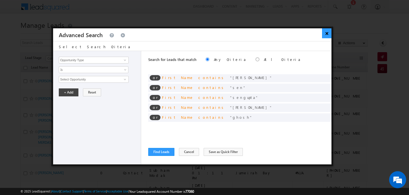
click at [327, 34] on button "×" at bounding box center [326, 33] width 9 height 10
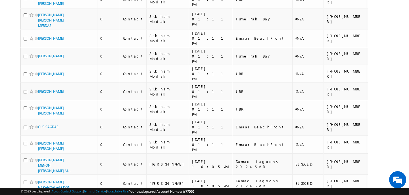
scroll to position [0, 0]
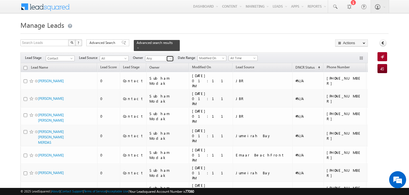
click at [167, 56] on link at bounding box center [169, 59] width 7 height 6
click at [165, 62] on link "[PERSON_NAME] [PERSON_NAME][EMAIL_ADDRESS][PERSON_NAME][DOMAIN_NAME]" at bounding box center [173, 66] width 57 height 11
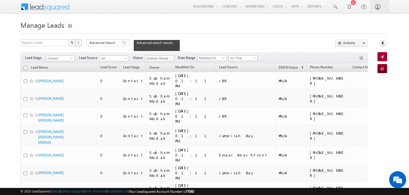
click at [245, 56] on span "All Time" at bounding box center [242, 58] width 27 height 5
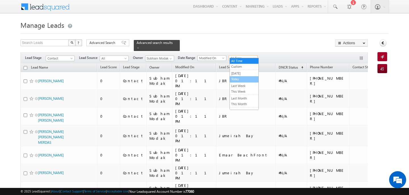
click at [243, 77] on link "Today" at bounding box center [244, 79] width 29 height 5
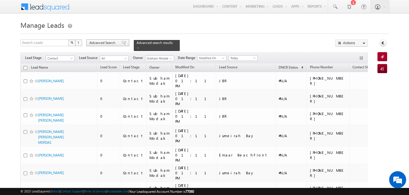
click at [102, 43] on span "Advanced Search" at bounding box center [103, 42] width 28 height 5
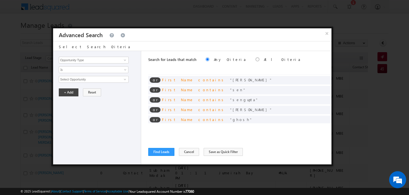
scroll to position [60, 0]
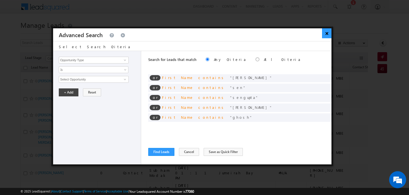
click at [327, 35] on button "×" at bounding box center [326, 33] width 9 height 10
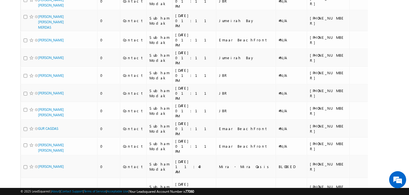
scroll to position [0, 0]
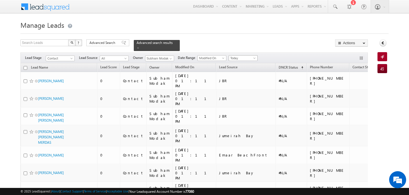
click at [246, 57] on span "Today" at bounding box center [242, 58] width 27 height 5
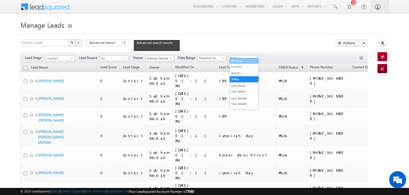
click at [243, 60] on link "All Time" at bounding box center [244, 61] width 29 height 5
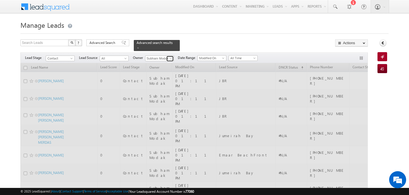
click at [174, 56] on link at bounding box center [169, 59] width 7 height 6
click at [164, 61] on link "Any" at bounding box center [173, 64] width 57 height 7
type input "Any"
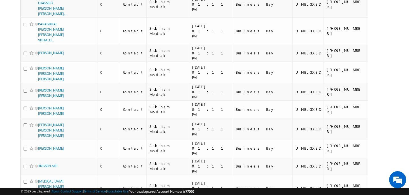
scroll to position [3294, 0]
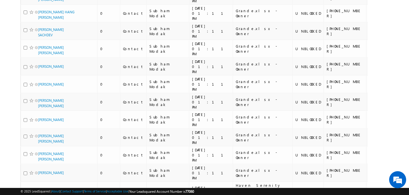
scroll to position [0, 0]
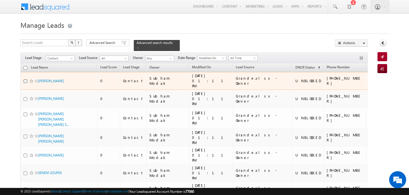
click at [26, 80] on input "checkbox" at bounding box center [26, 82] width 4 height 4
checkbox input "true"
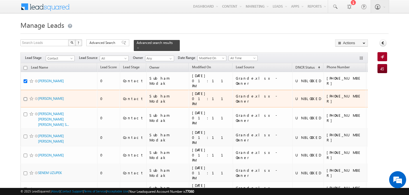
click at [26, 97] on input "checkbox" at bounding box center [26, 99] width 4 height 4
checkbox input "true"
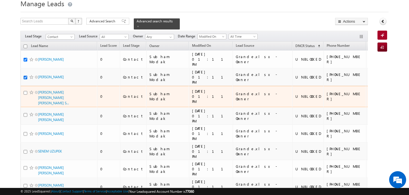
scroll to position [28, 0]
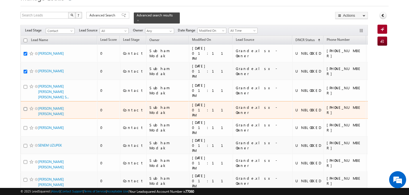
click at [24, 107] on input "checkbox" at bounding box center [26, 109] width 4 height 4
checkbox input "true"
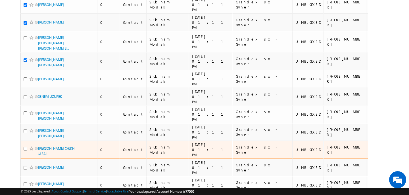
scroll to position [82, 0]
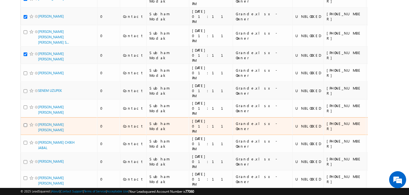
click at [25, 124] on input "checkbox" at bounding box center [26, 126] width 4 height 4
checkbox input "true"
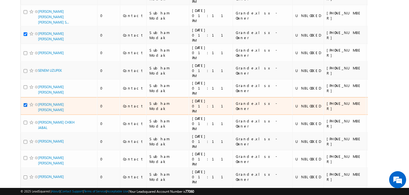
scroll to position [104, 0]
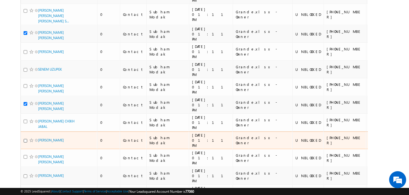
click at [25, 139] on input "checkbox" at bounding box center [26, 141] width 4 height 4
checkbox input "true"
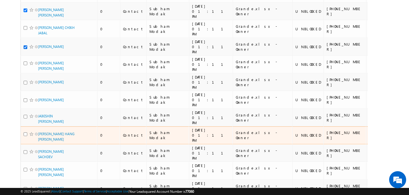
scroll to position [198, 0]
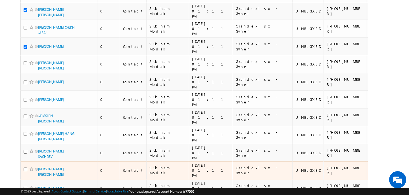
click at [24, 168] on input "checkbox" at bounding box center [26, 170] width 4 height 4
checkbox input "true"
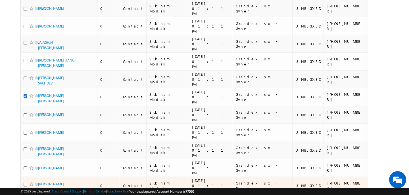
scroll to position [272, 0]
click at [25, 183] on input "checkbox" at bounding box center [26, 185] width 4 height 4
checkbox input "true"
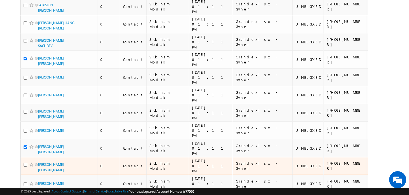
scroll to position [309, 0]
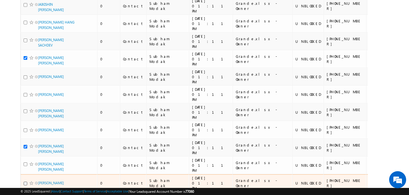
click at [25, 182] on input "checkbox" at bounding box center [26, 184] width 4 height 4
checkbox input "true"
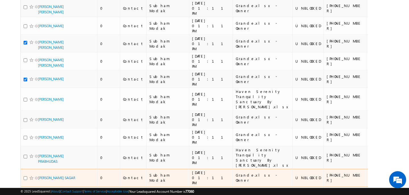
scroll to position [415, 0]
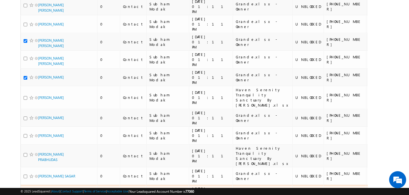
click at [24, 193] on input "checkbox" at bounding box center [26, 195] width 4 height 4
checkbox input "true"
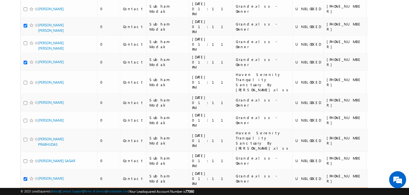
scroll to position [432, 0]
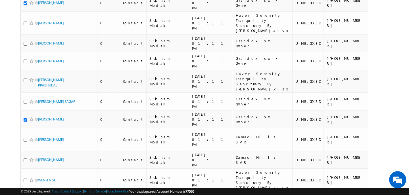
scroll to position [491, 0]
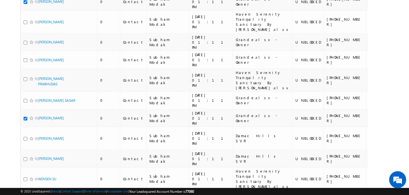
checkbox input "true"
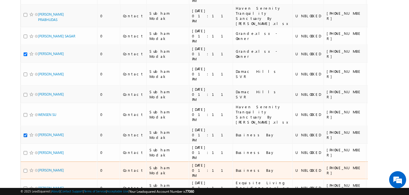
scroll to position [564, 0]
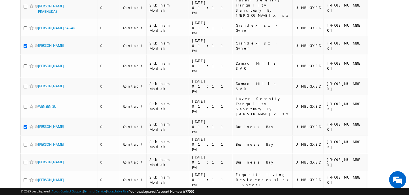
checkbox input "true"
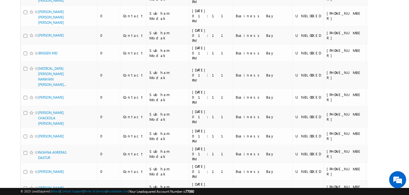
scroll to position [975, 0]
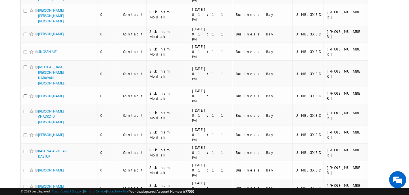
checkbox input "true"
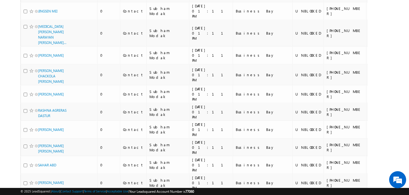
scroll to position [1016, 0]
checkbox input "true"
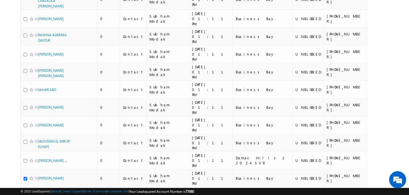
scroll to position [1092, 0]
checkbox input "true"
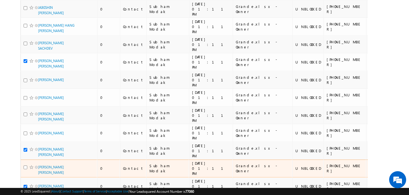
scroll to position [0, 0]
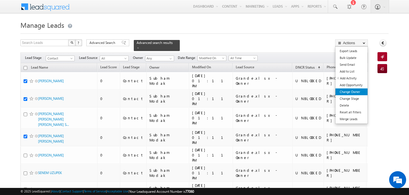
click at [356, 93] on link "Change Owner" at bounding box center [351, 92] width 32 height 7
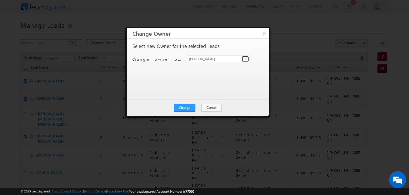
click at [246, 59] on span at bounding box center [246, 59] width 5 height 5
click at [239, 71] on span "[PERSON_NAME][EMAIL_ADDRESS][PERSON_NAME][DOMAIN_NAME]" at bounding box center [215, 70] width 51 height 4
type input "Subham Modak"
click at [190, 106] on button "Change" at bounding box center [185, 108] width 22 height 8
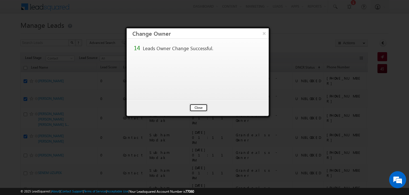
click at [200, 109] on button "Close" at bounding box center [198, 108] width 18 height 8
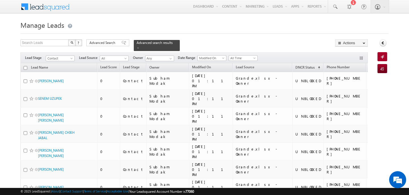
click at [149, 27] on h1 "Manage Leads" at bounding box center [204, 24] width 368 height 11
